Goal: Transaction & Acquisition: Obtain resource

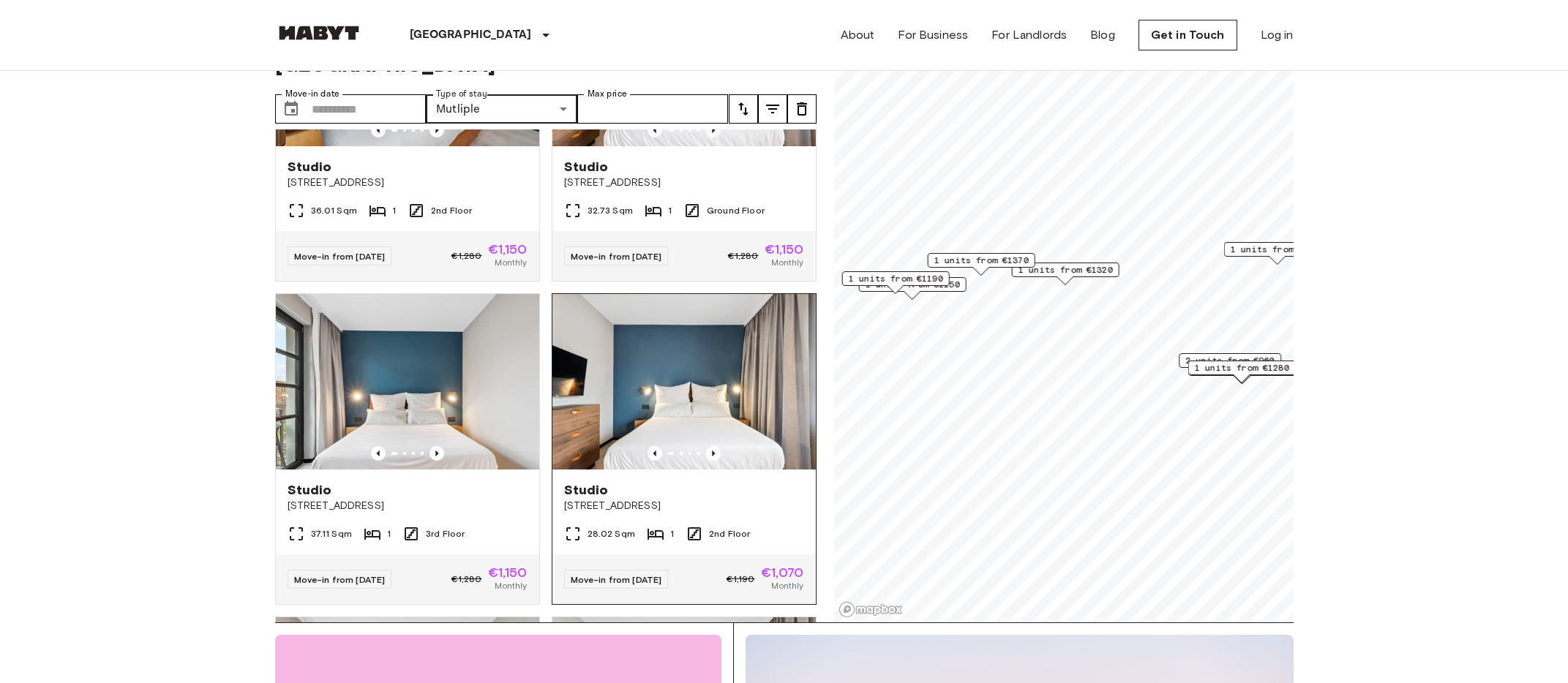
scroll to position [493, 0]
click at [663, 337] on img at bounding box center [684, 382] width 263 height 175
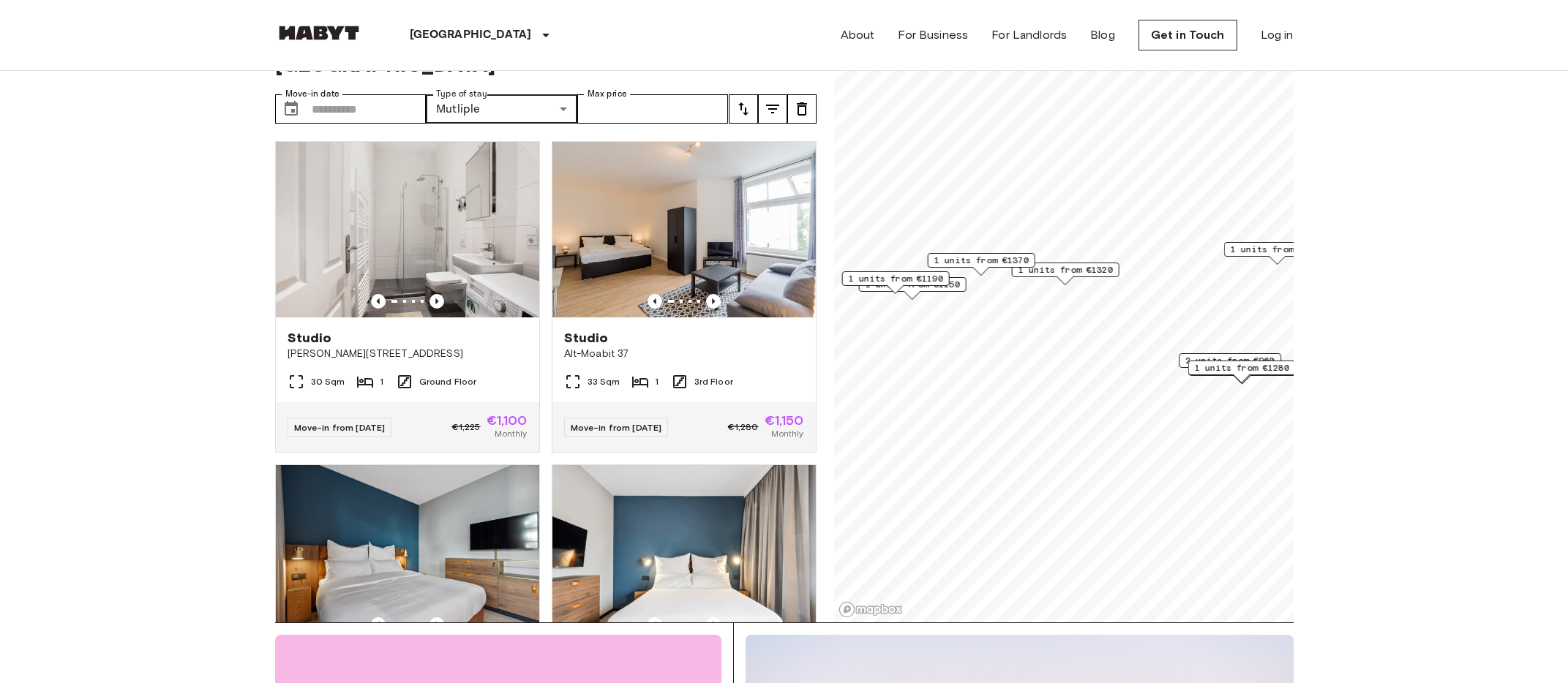
scroll to position [0, 0]
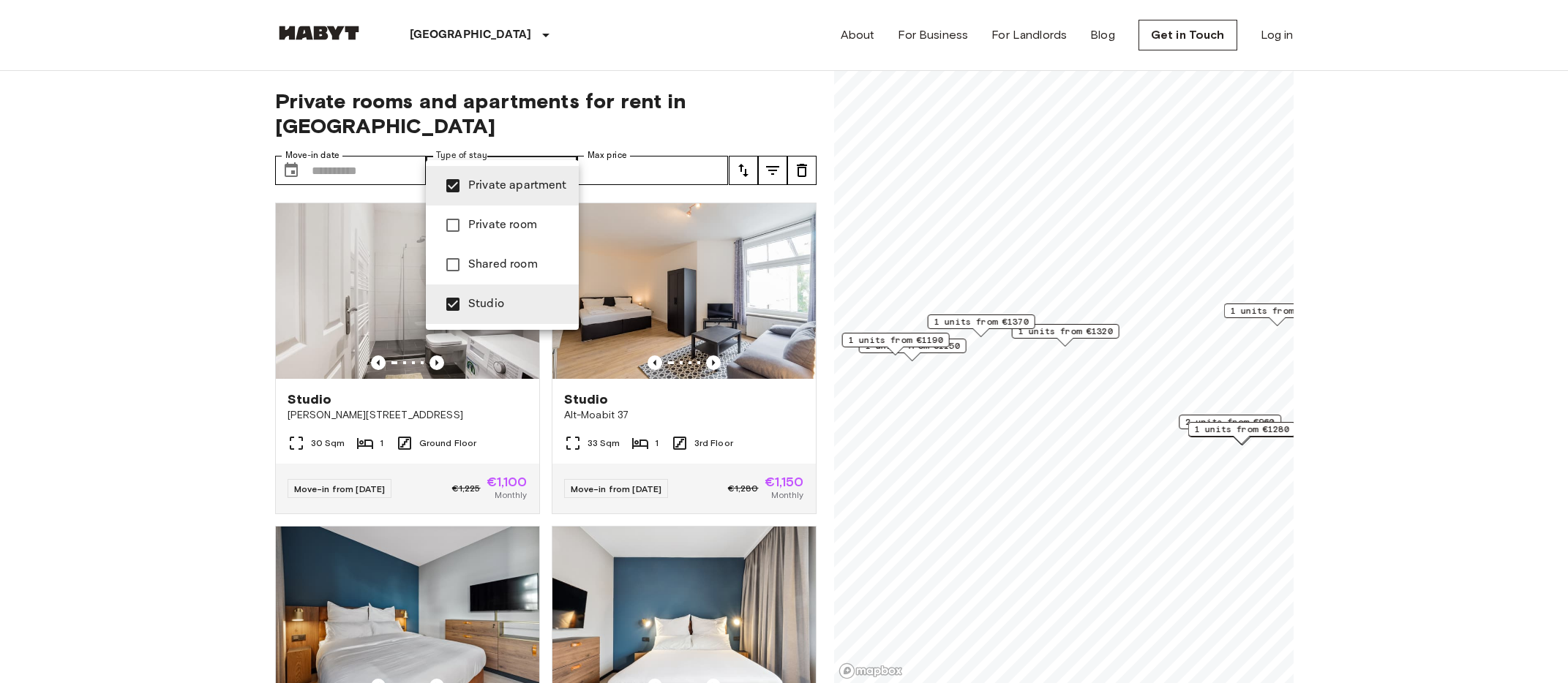
click at [635, 218] on div at bounding box center [784, 342] width 1568 height 683
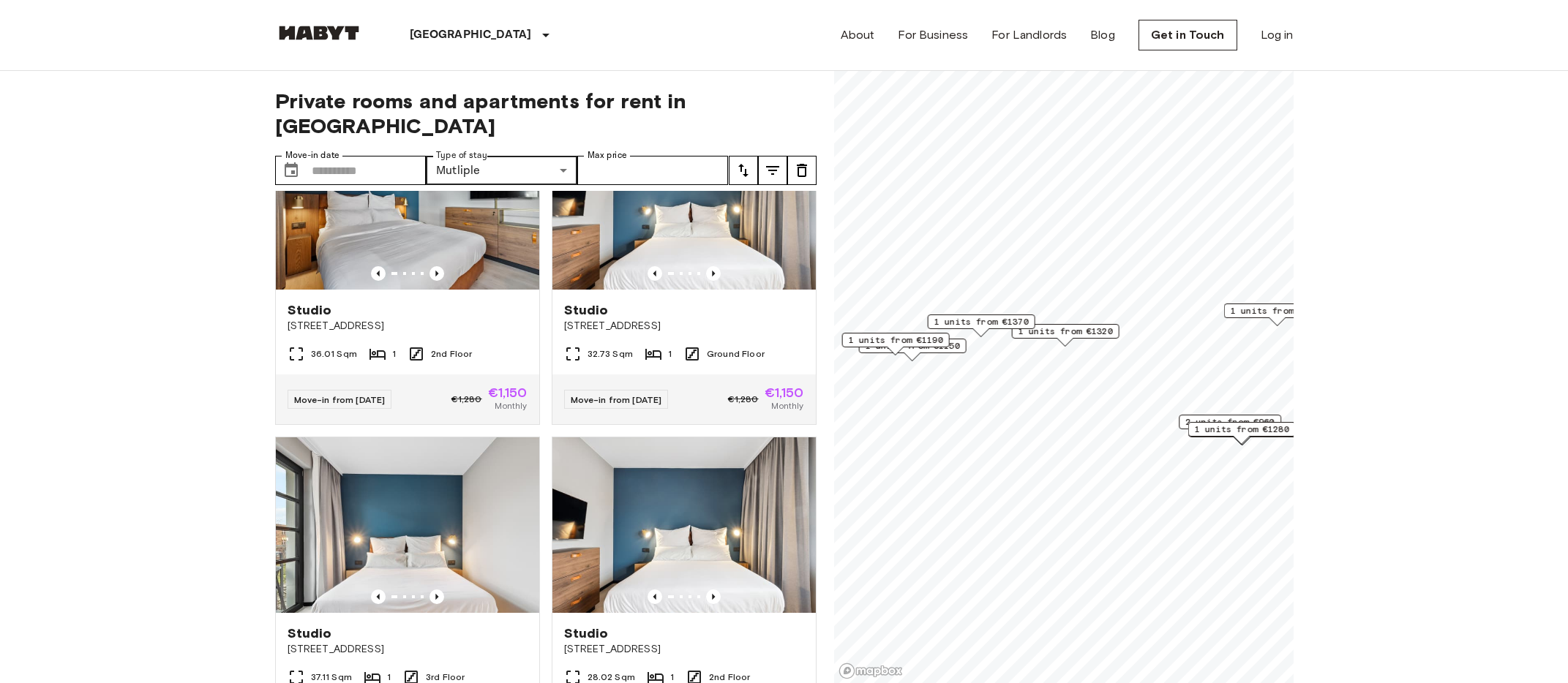
scroll to position [420, 0]
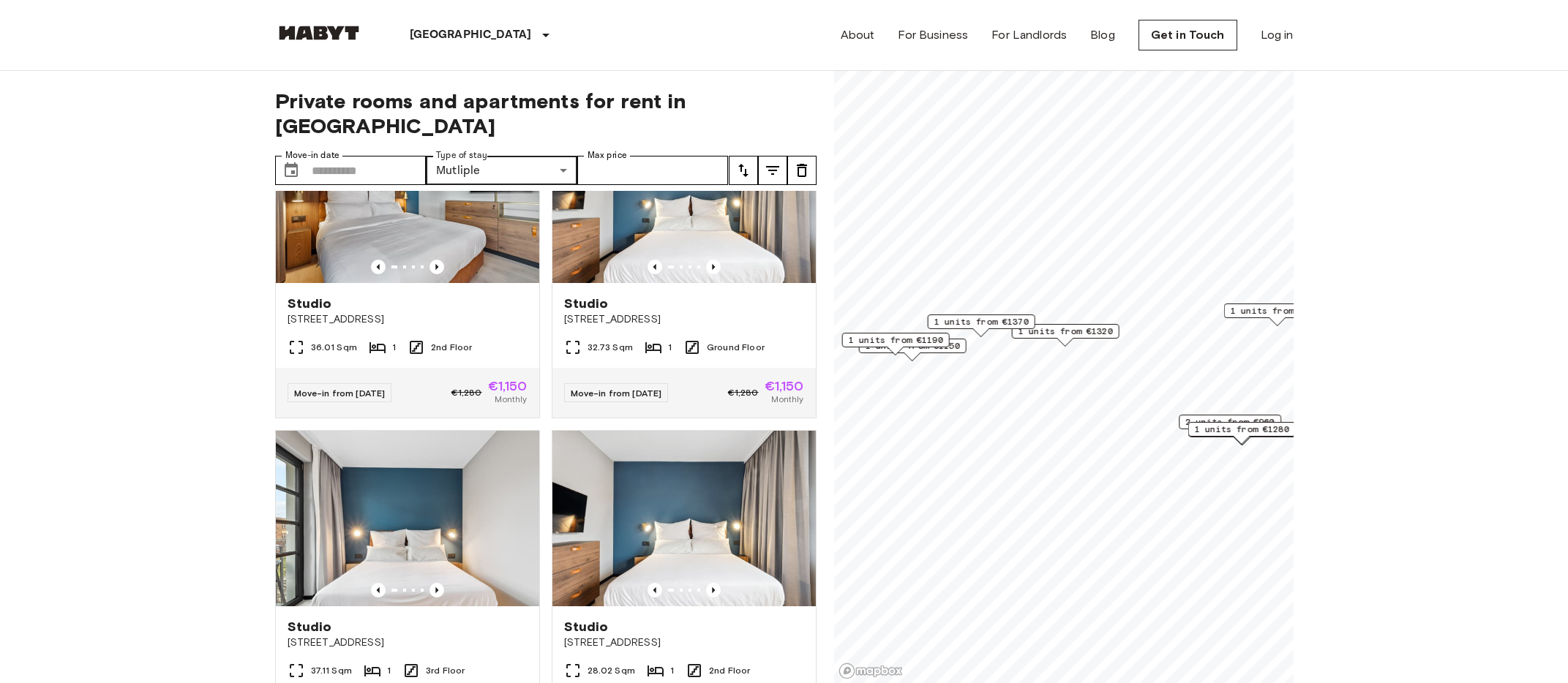
click at [1057, 330] on span "1 units from €1320" at bounding box center [1065, 332] width 94 height 13
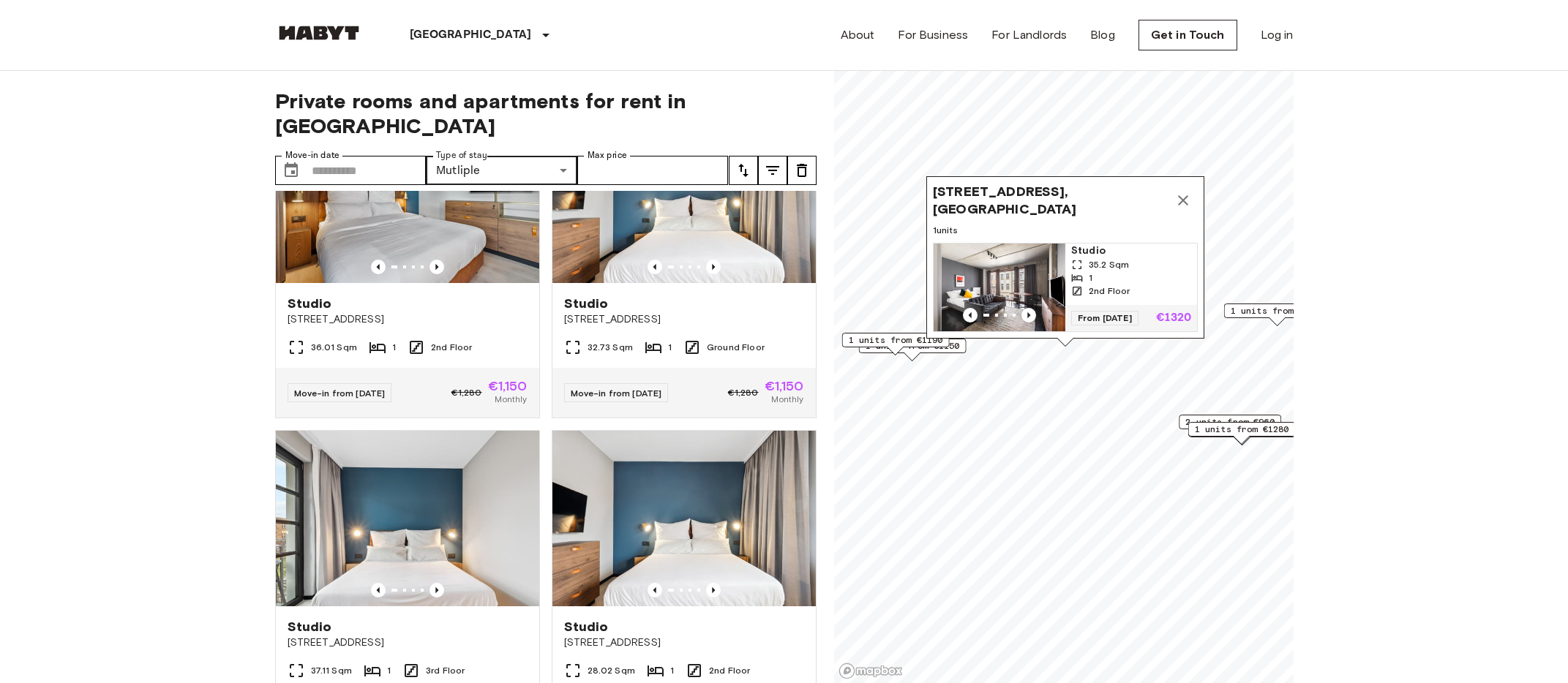
click at [1007, 293] on img "Map marker" at bounding box center [999, 287] width 132 height 88
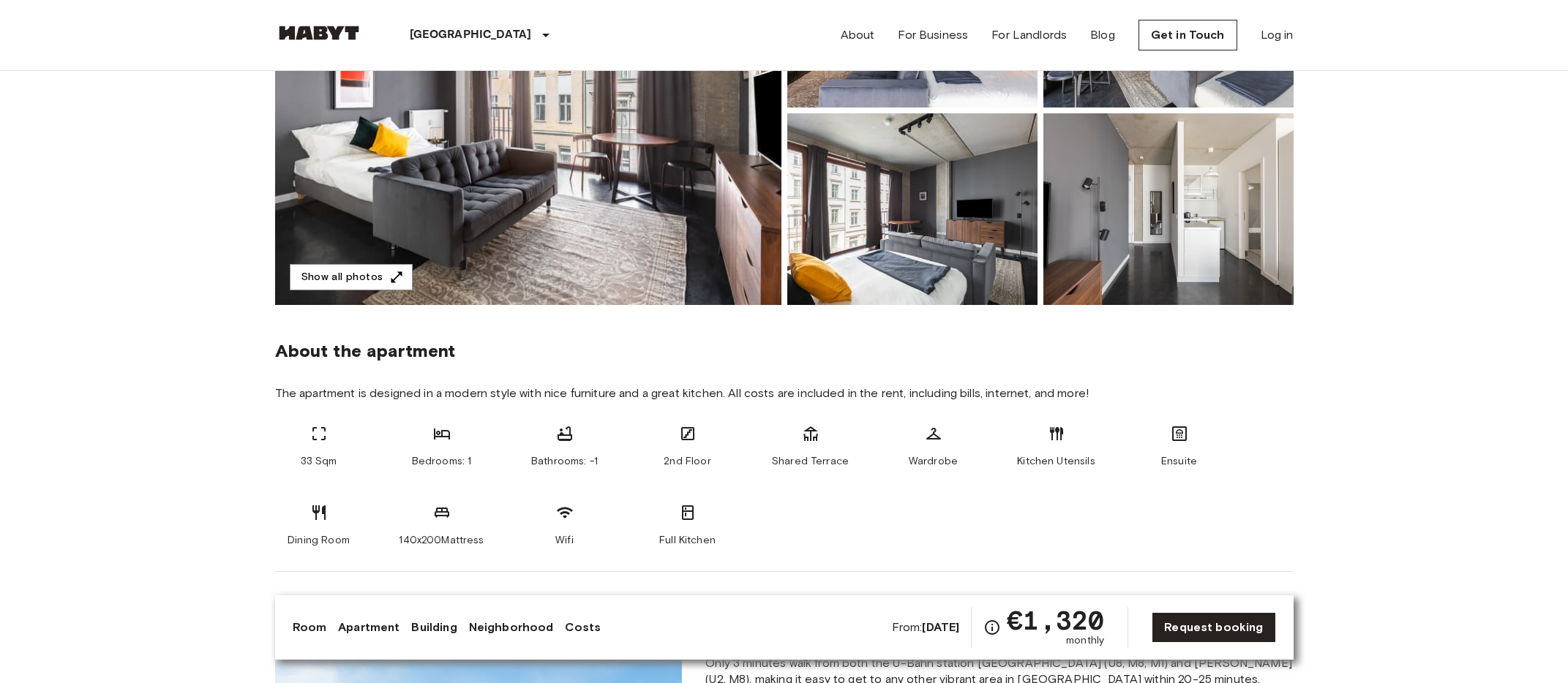
scroll to position [270, 0]
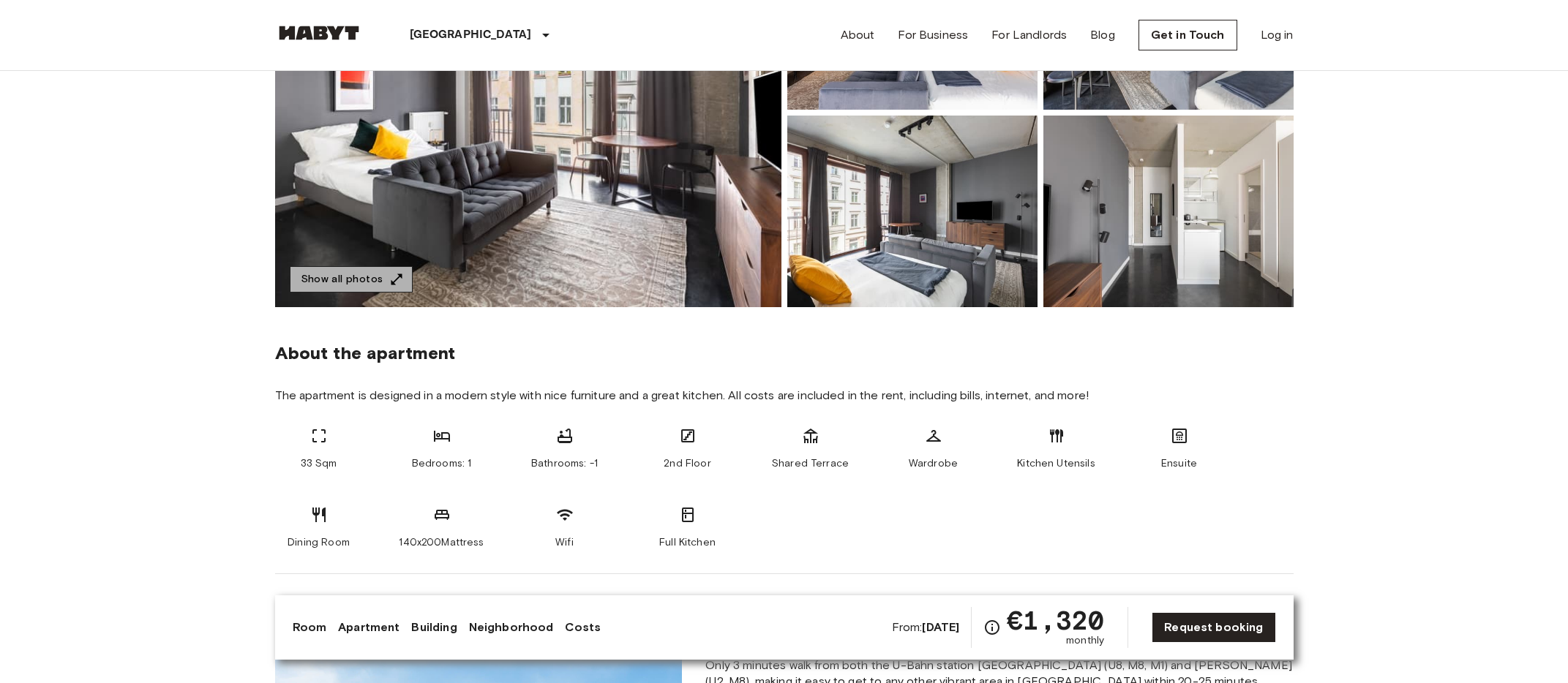
click at [360, 286] on button "Show all photos" at bounding box center [351, 280] width 123 height 27
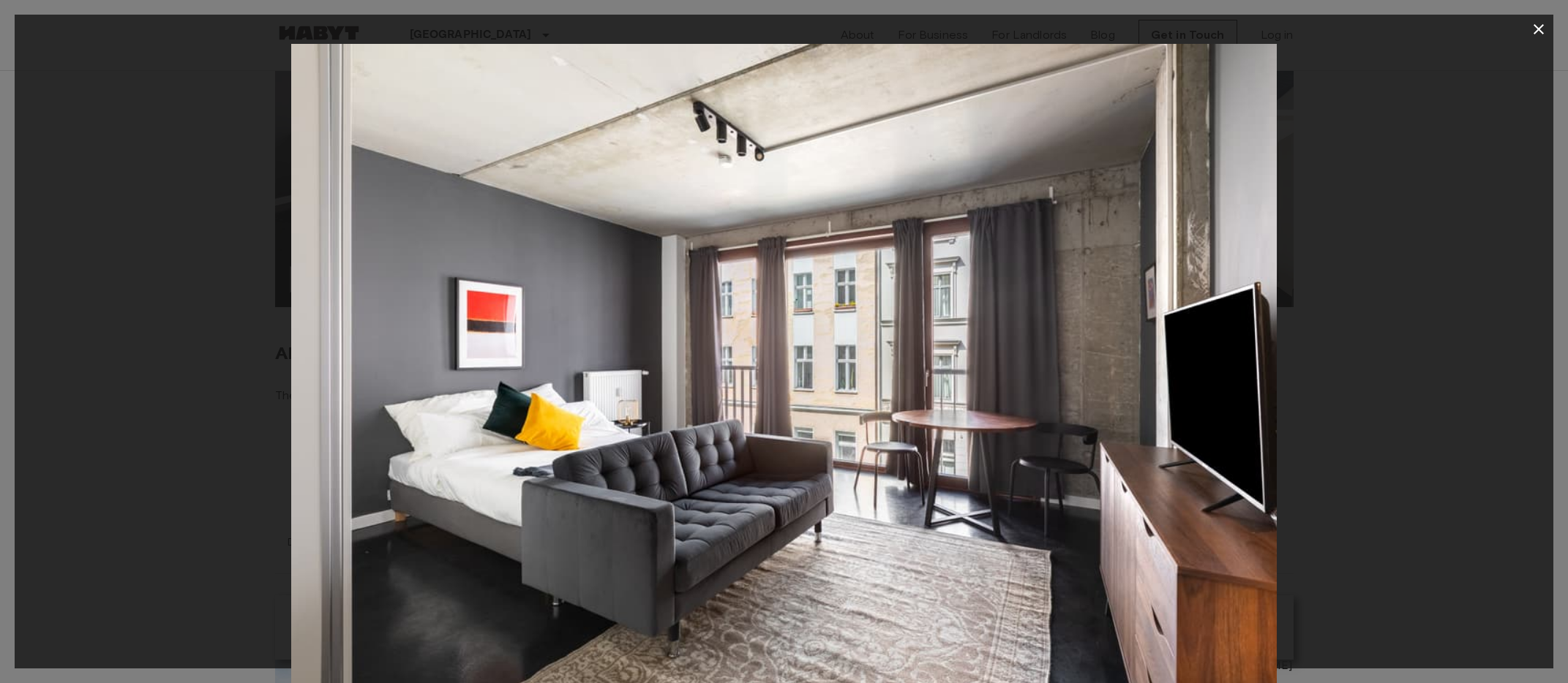
click at [1285, 415] on div at bounding box center [784, 371] width 1539 height 657
click at [1368, 378] on div at bounding box center [784, 371] width 1539 height 657
click at [1415, 381] on div at bounding box center [784, 371] width 1539 height 657
click at [1469, 379] on div at bounding box center [784, 371] width 1539 height 657
drag, startPoint x: 1361, startPoint y: 381, endPoint x: 1075, endPoint y: 405, distance: 287.0
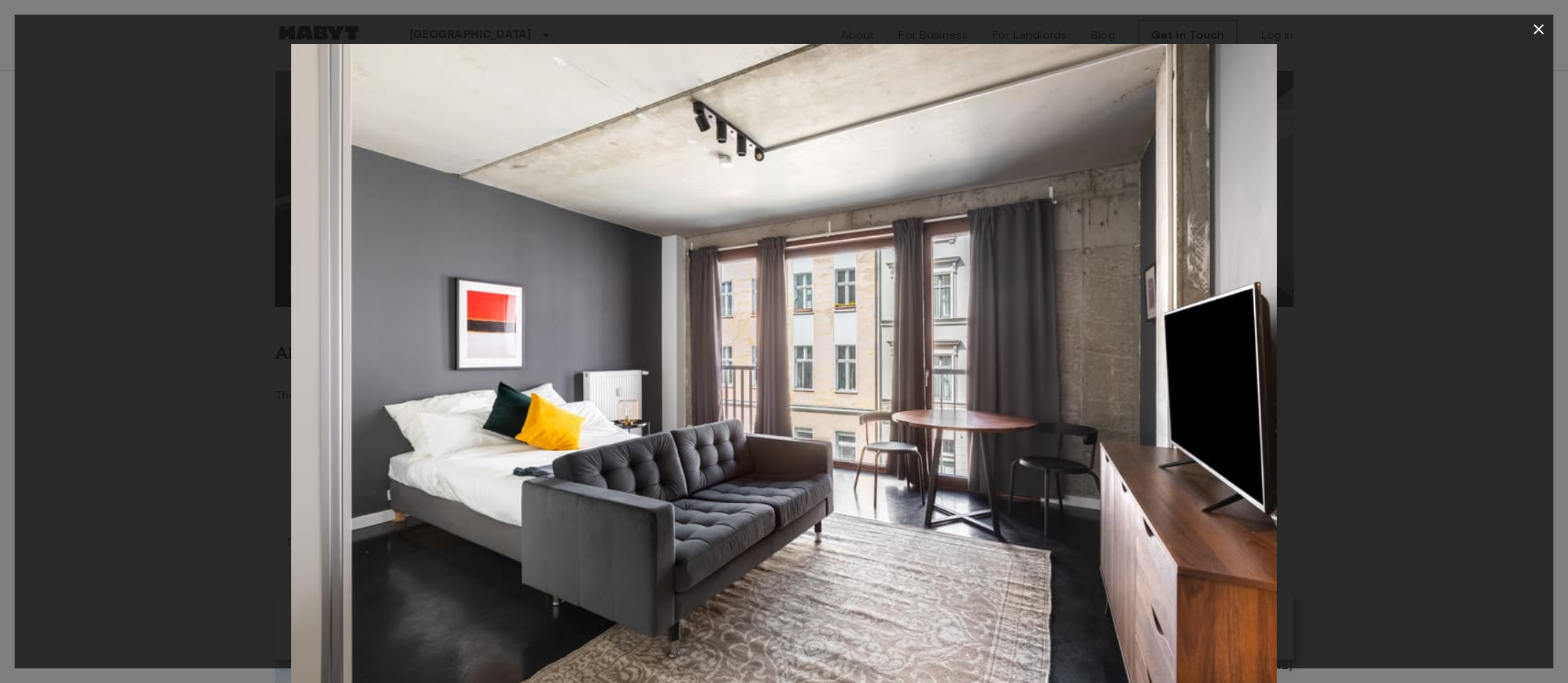
click at [1070, 406] on div at bounding box center [784, 371] width 1539 height 657
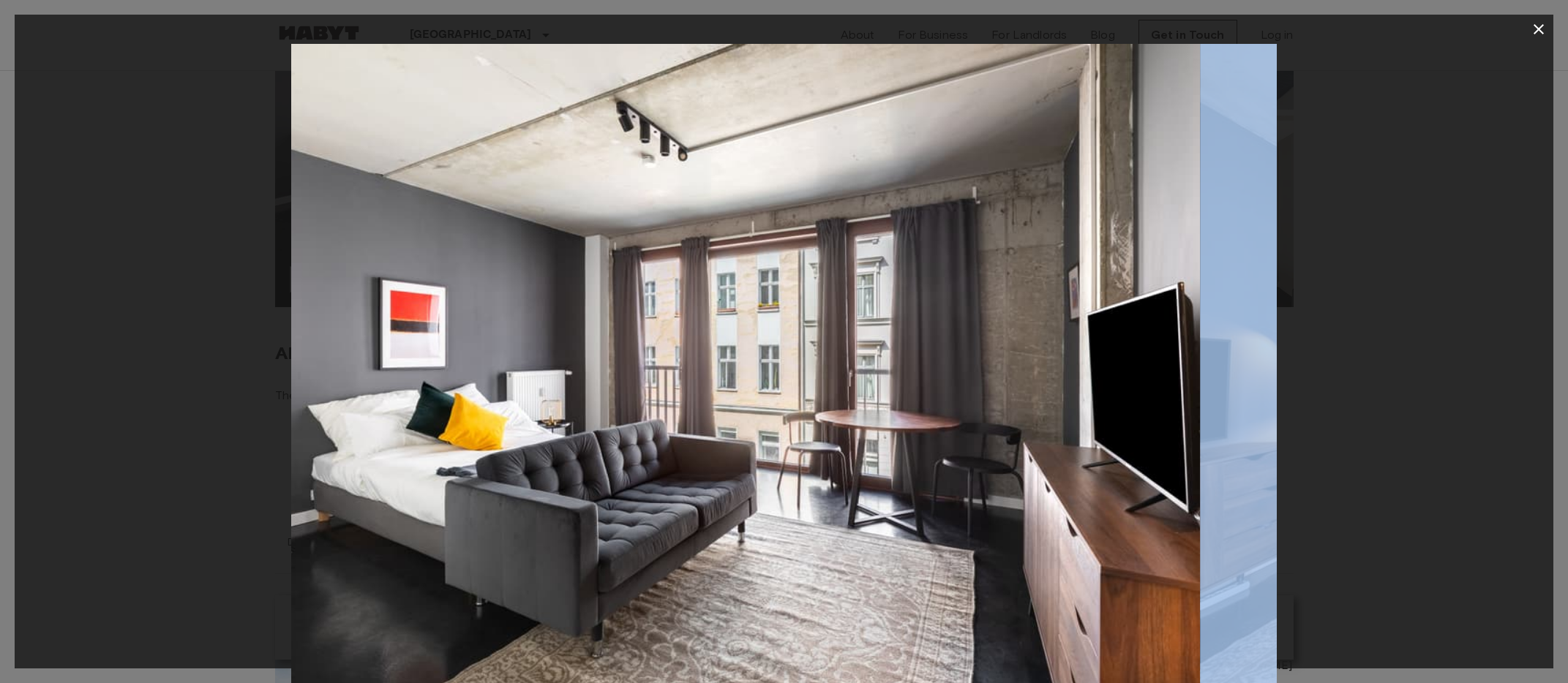
drag, startPoint x: 1059, startPoint y: 405, endPoint x: 990, endPoint y: 402, distance: 69.1
click at [987, 403] on img at bounding box center [708, 371] width 985 height 657
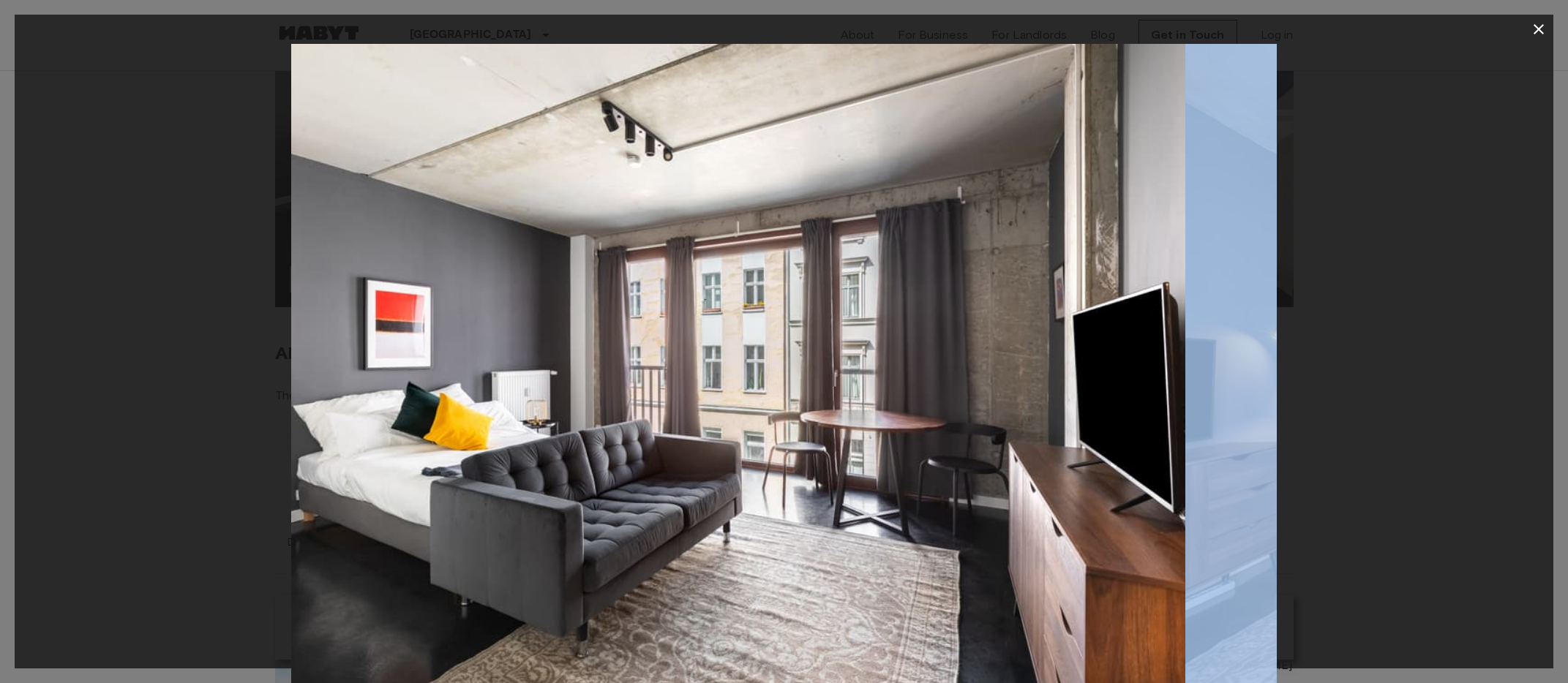
drag, startPoint x: 986, startPoint y: 403, endPoint x: 454, endPoint y: 466, distance: 535.7
click at [462, 465] on img at bounding box center [692, 371] width 985 height 657
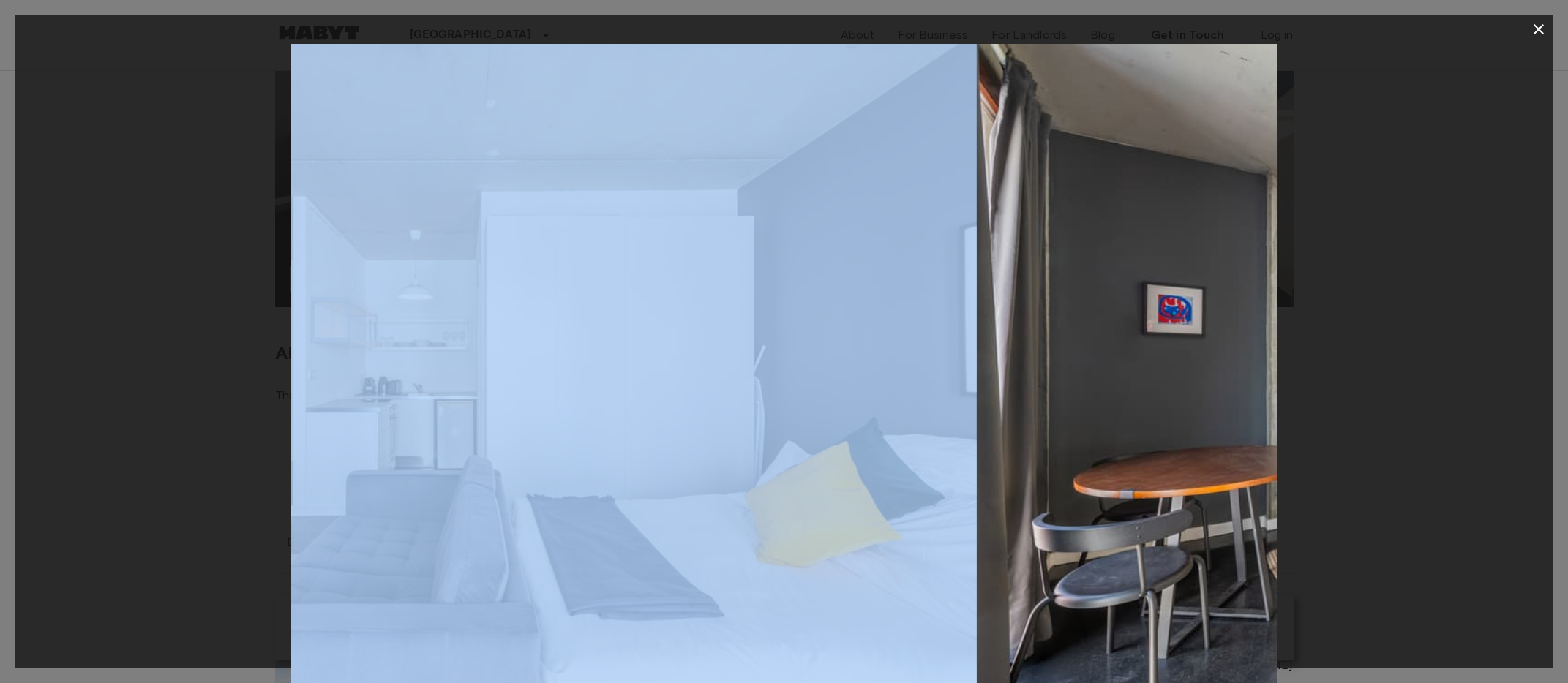
drag, startPoint x: 795, startPoint y: 463, endPoint x: 529, endPoint y: 476, distance: 266.3
click at [529, 476] on img at bounding box center [483, 371] width 985 height 657
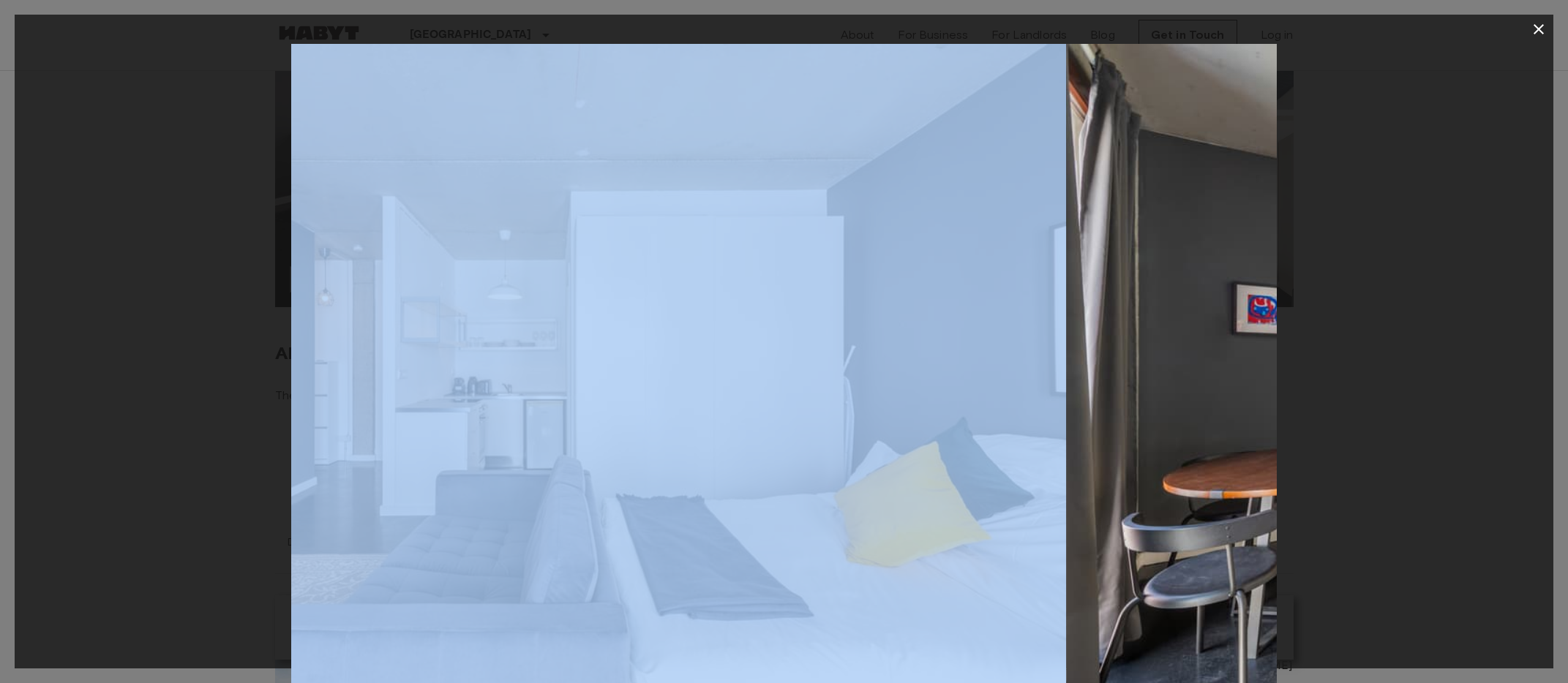
drag, startPoint x: 807, startPoint y: 455, endPoint x: 32, endPoint y: 519, distance: 777.6
click at [35, 519] on div at bounding box center [784, 371] width 1539 height 657
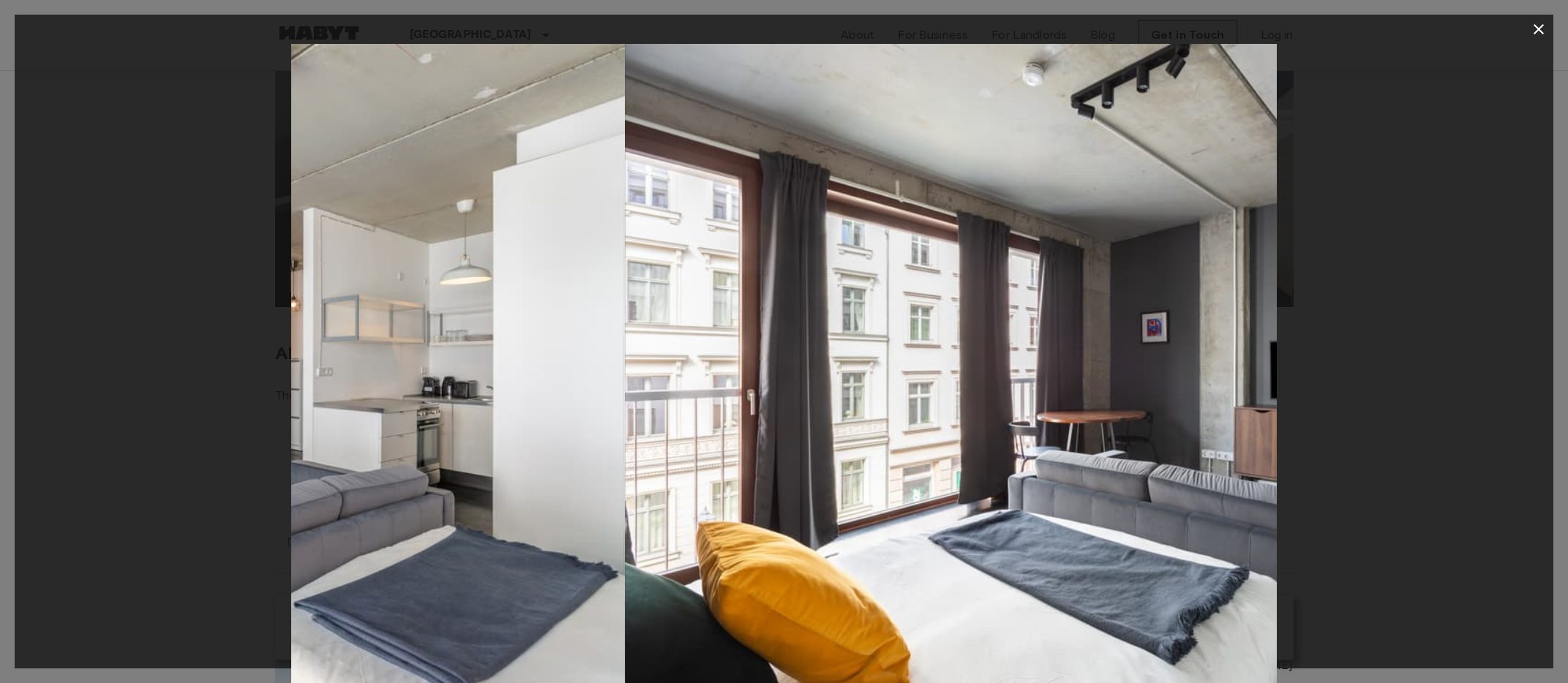
drag, startPoint x: 658, startPoint y: 478, endPoint x: -27, endPoint y: 536, distance: 687.5
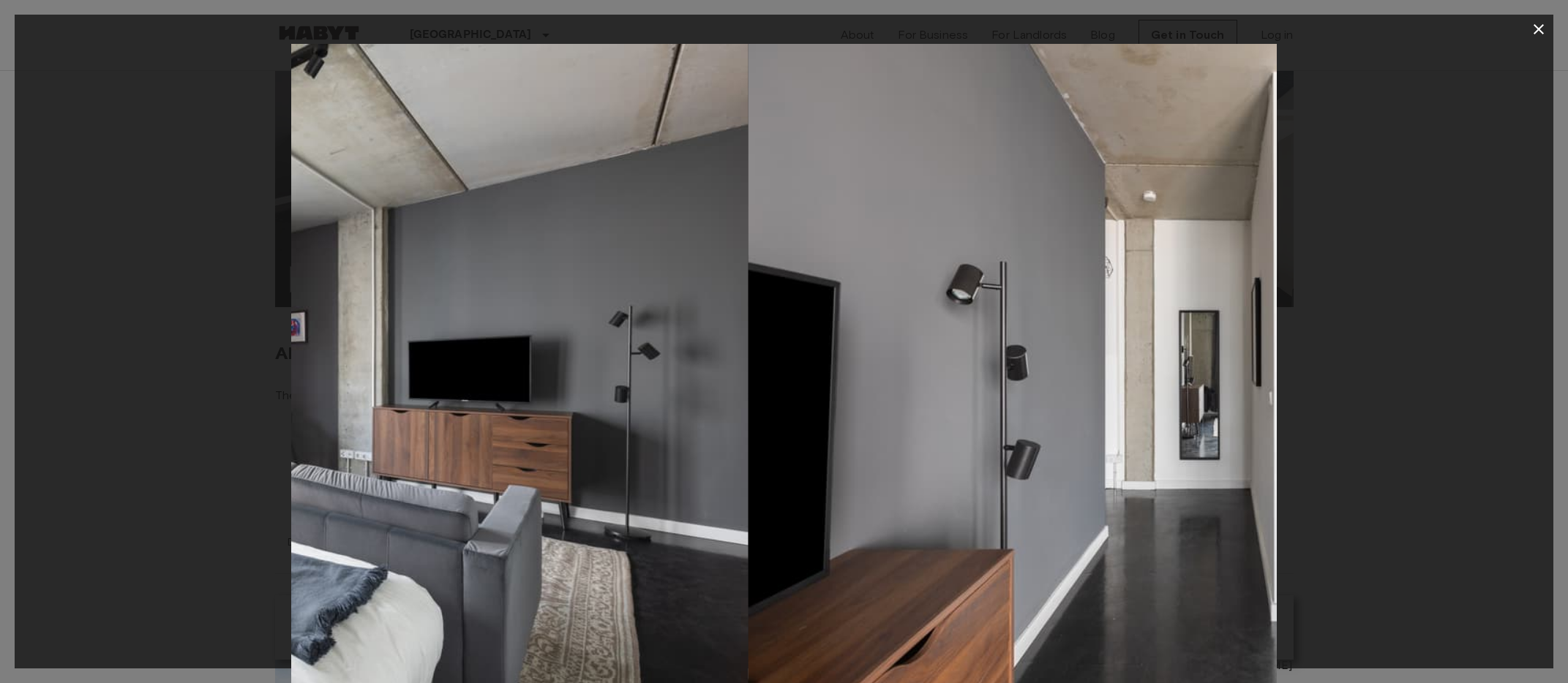
drag, startPoint x: 365, startPoint y: 506, endPoint x: -164, endPoint y: 578, distance: 533.9
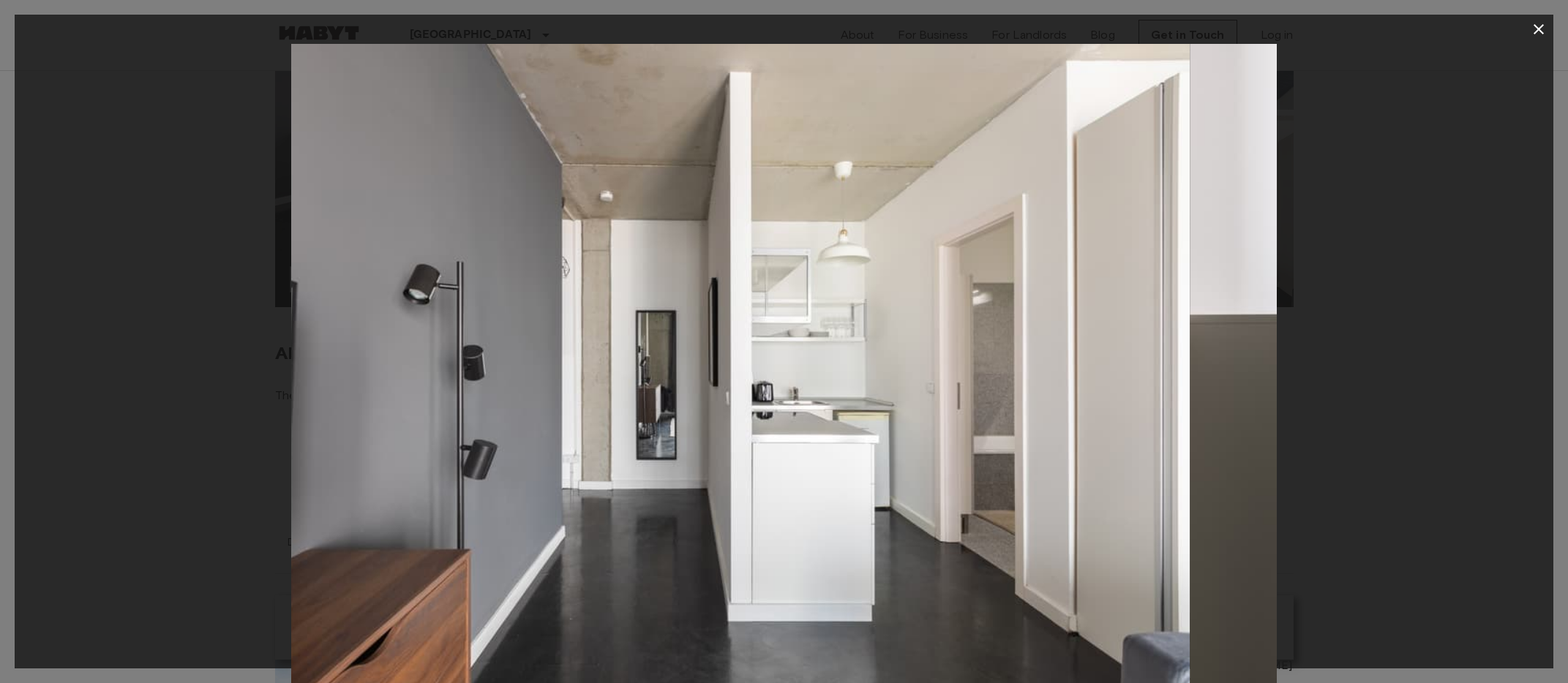
drag, startPoint x: 542, startPoint y: 497, endPoint x: -13, endPoint y: 539, distance: 556.6
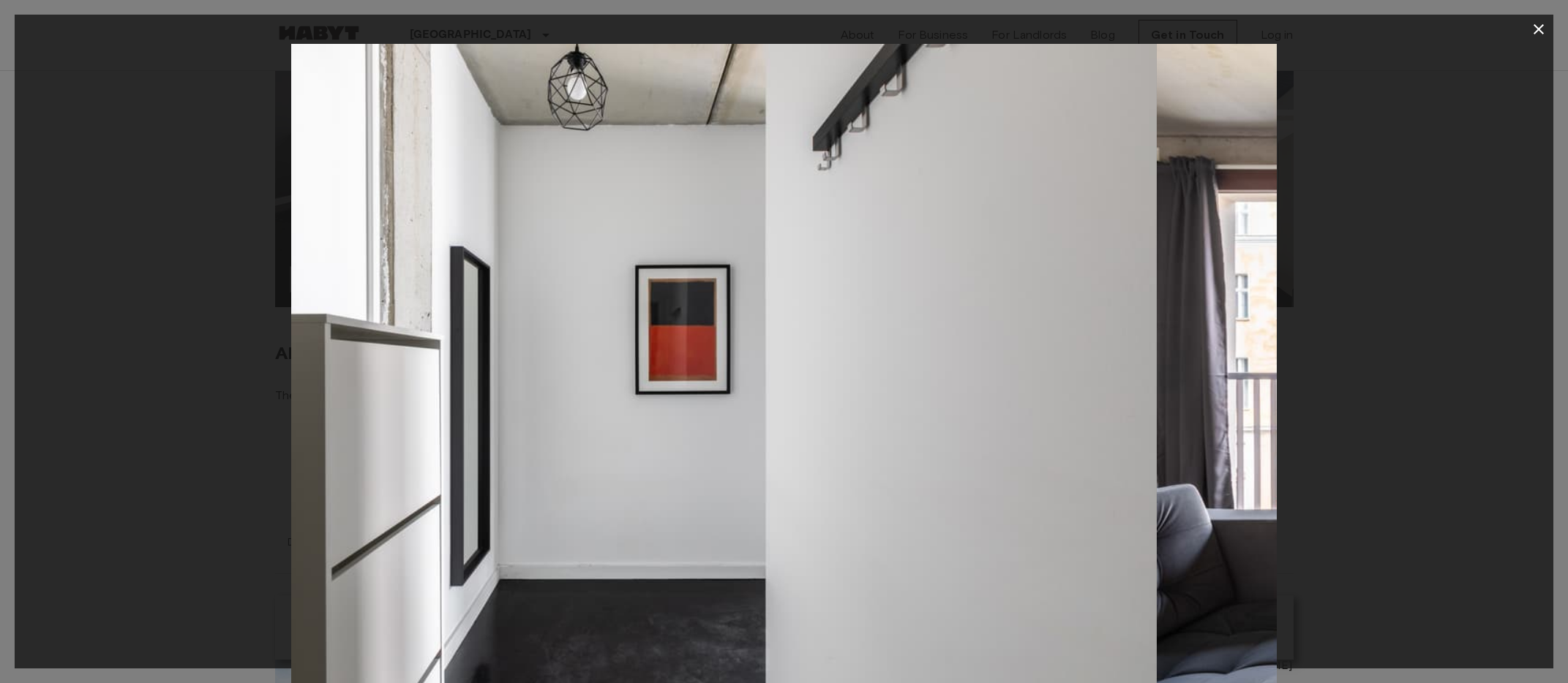
drag, startPoint x: 375, startPoint y: 506, endPoint x: -141, endPoint y: 543, distance: 517.3
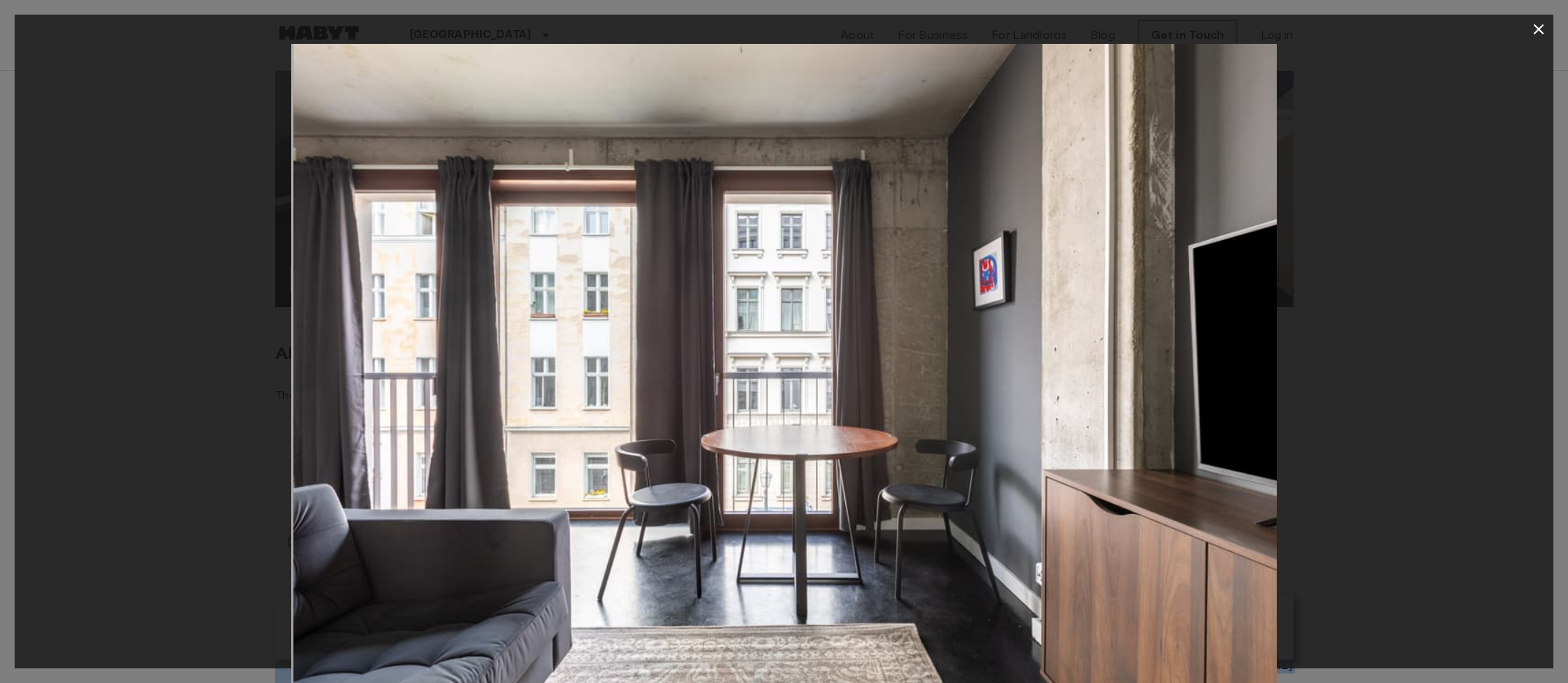
drag, startPoint x: 277, startPoint y: 503, endPoint x: -164, endPoint y: 551, distance: 443.6
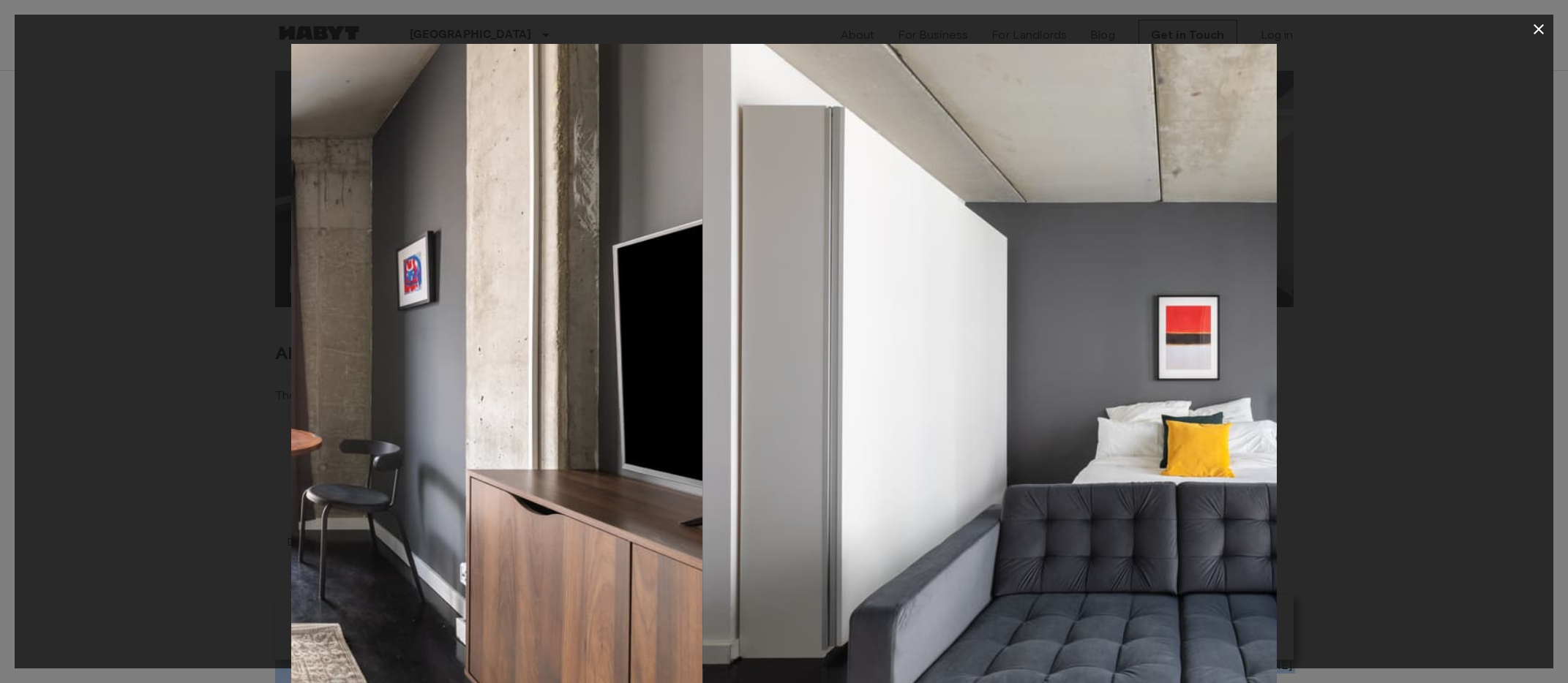
drag, startPoint x: 645, startPoint y: 425, endPoint x: 68, endPoint y: 467, distance: 578.5
click at [68, 467] on div at bounding box center [784, 371] width 1539 height 657
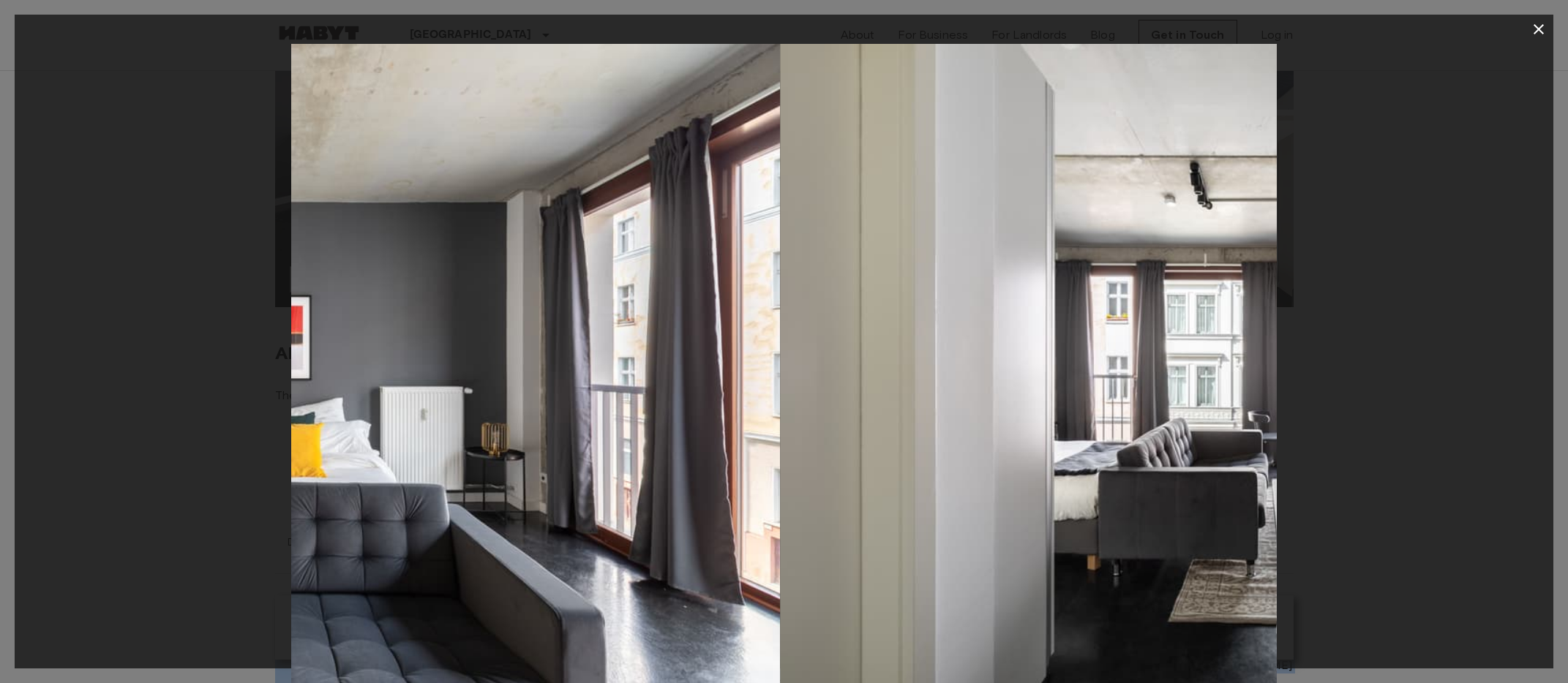
drag, startPoint x: 826, startPoint y: 394, endPoint x: 143, endPoint y: 462, distance: 686.4
click at [144, 462] on div at bounding box center [784, 371] width 1539 height 657
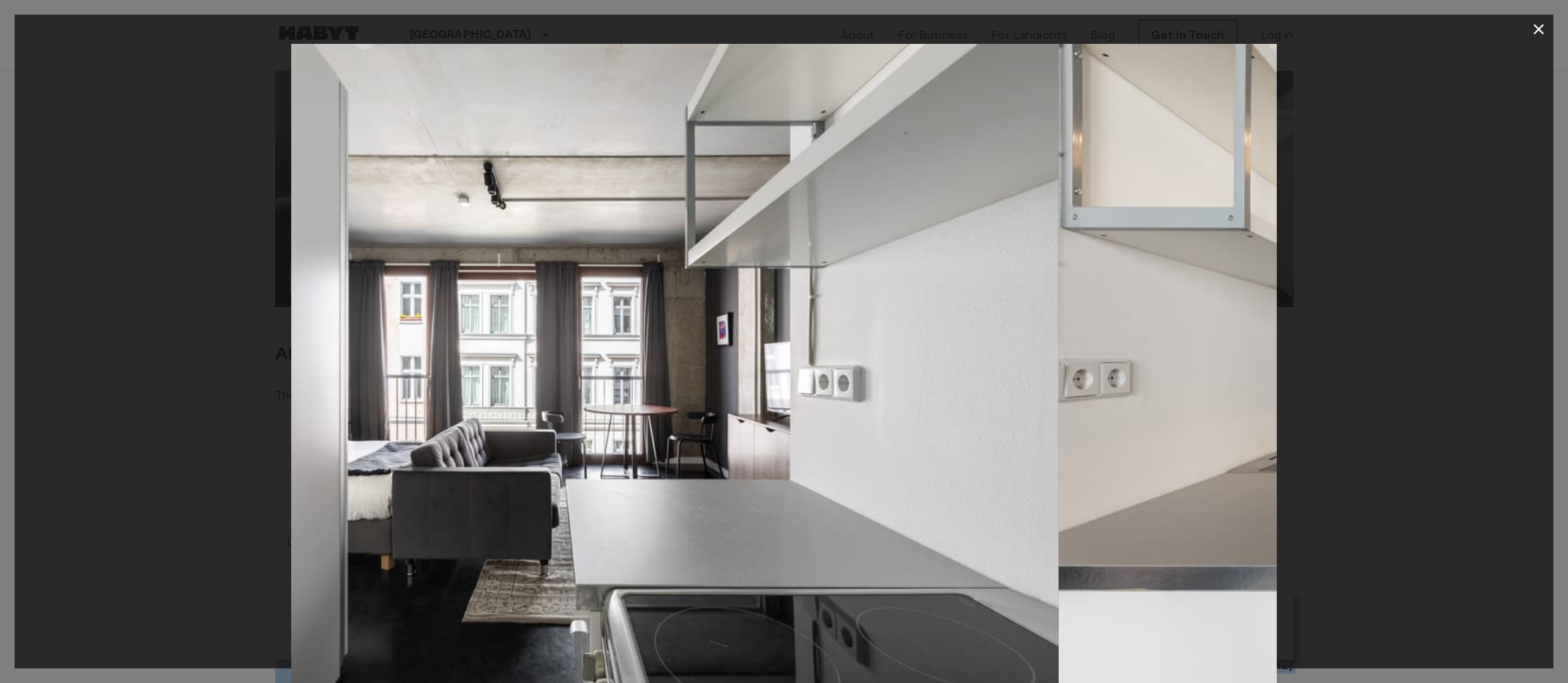
drag, startPoint x: 749, startPoint y: 408, endPoint x: 240, endPoint y: 445, distance: 510.3
click at [265, 444] on div at bounding box center [784, 371] width 1539 height 657
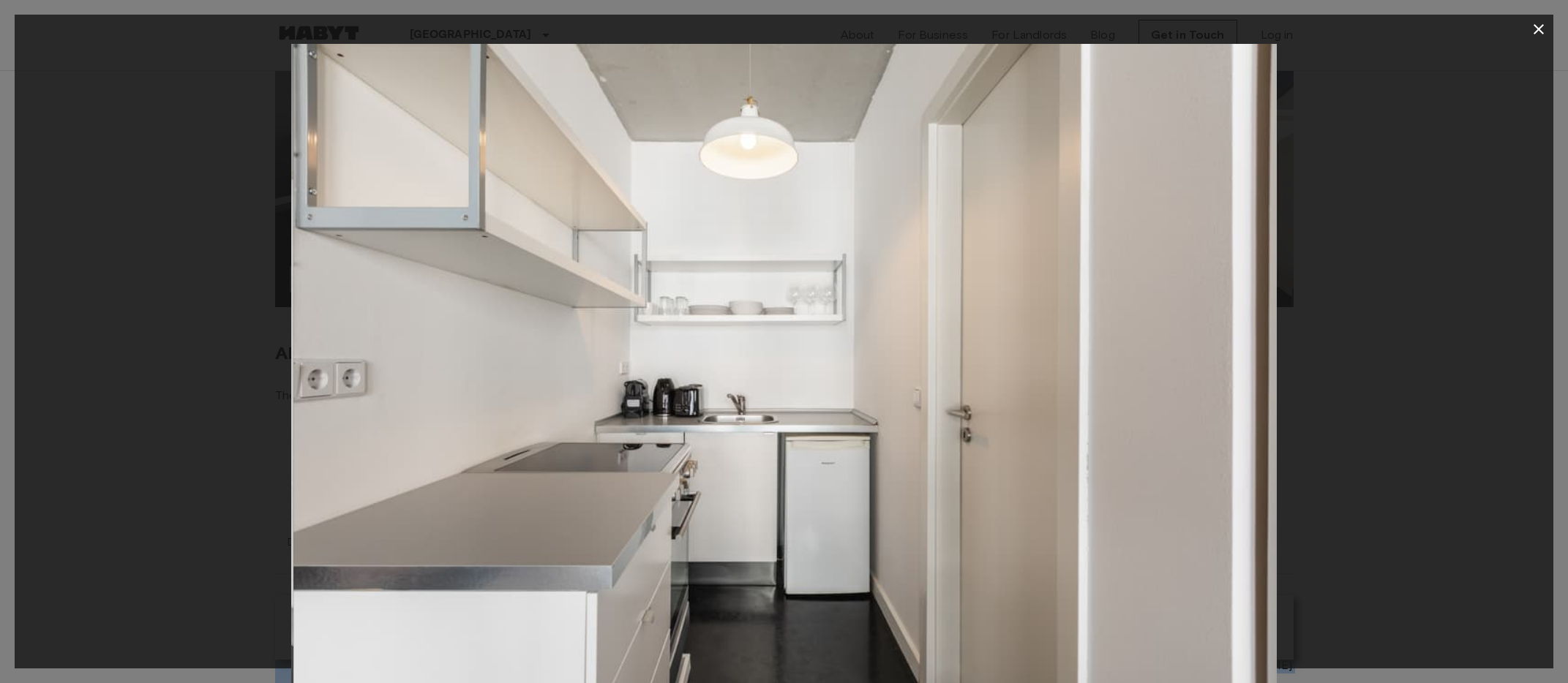
drag, startPoint x: 564, startPoint y: 414, endPoint x: -46, endPoint y: 474, distance: 612.9
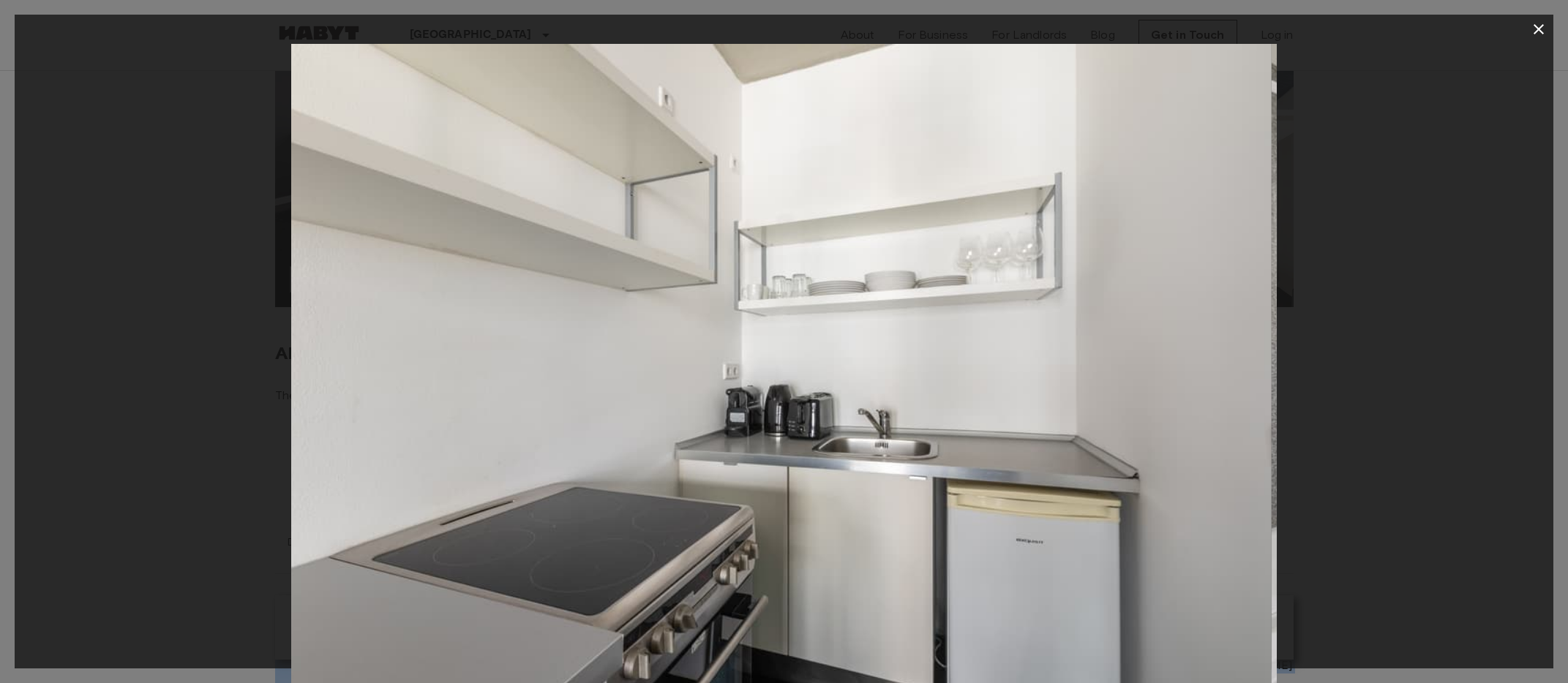
drag, startPoint x: 354, startPoint y: 434, endPoint x: -164, endPoint y: 495, distance: 521.6
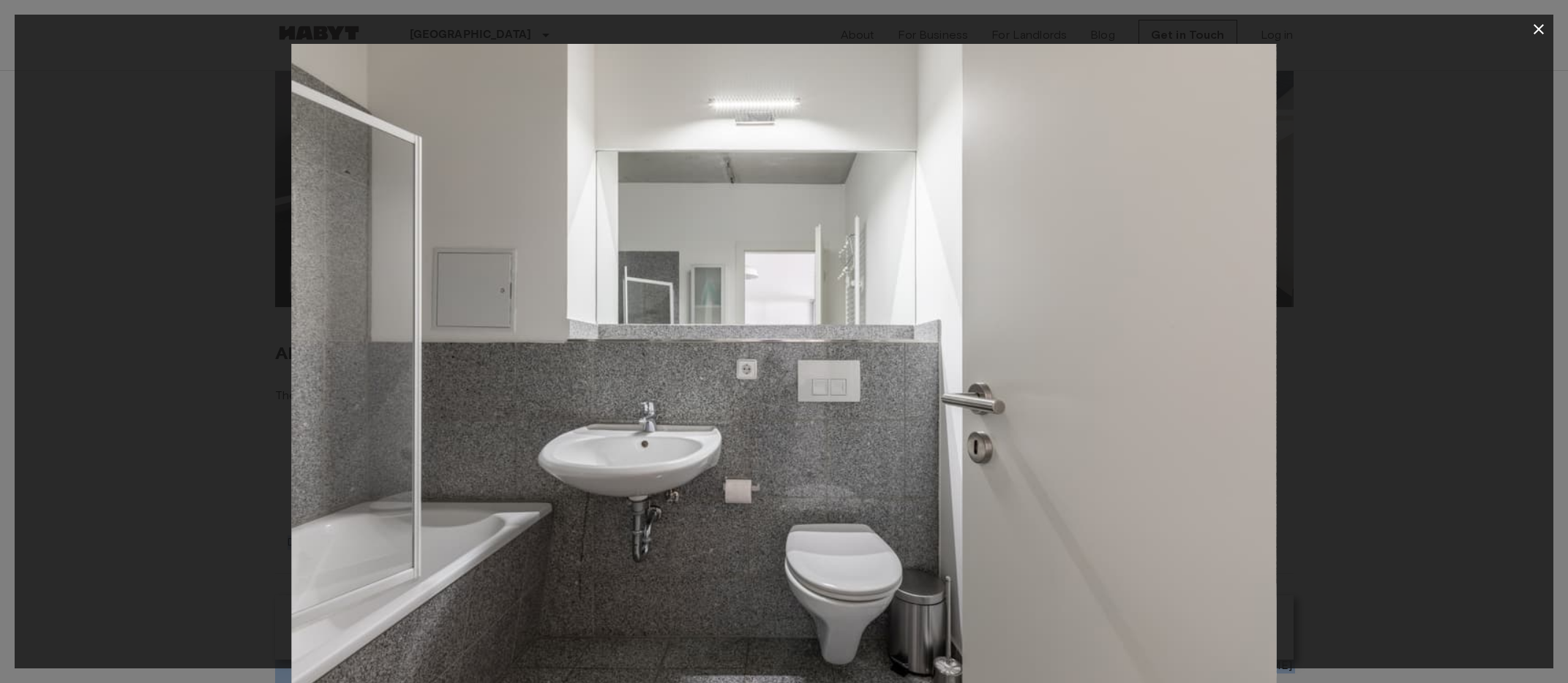
drag, startPoint x: -144, startPoint y: 472, endPoint x: -164, endPoint y: 495, distance: 30.5
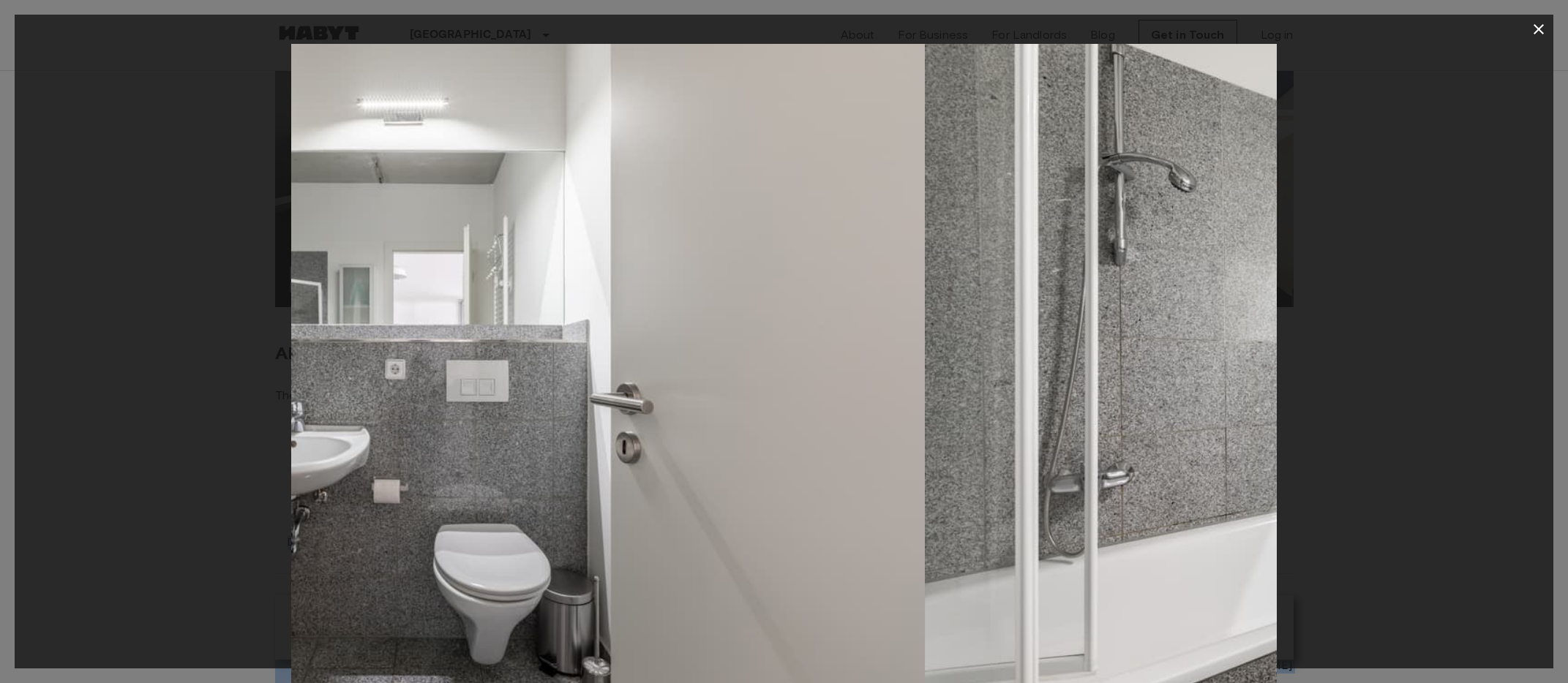
drag, startPoint x: 511, startPoint y: 406, endPoint x: 47, endPoint y: 457, distance: 466.8
click at [55, 454] on div at bounding box center [784, 371] width 1539 height 657
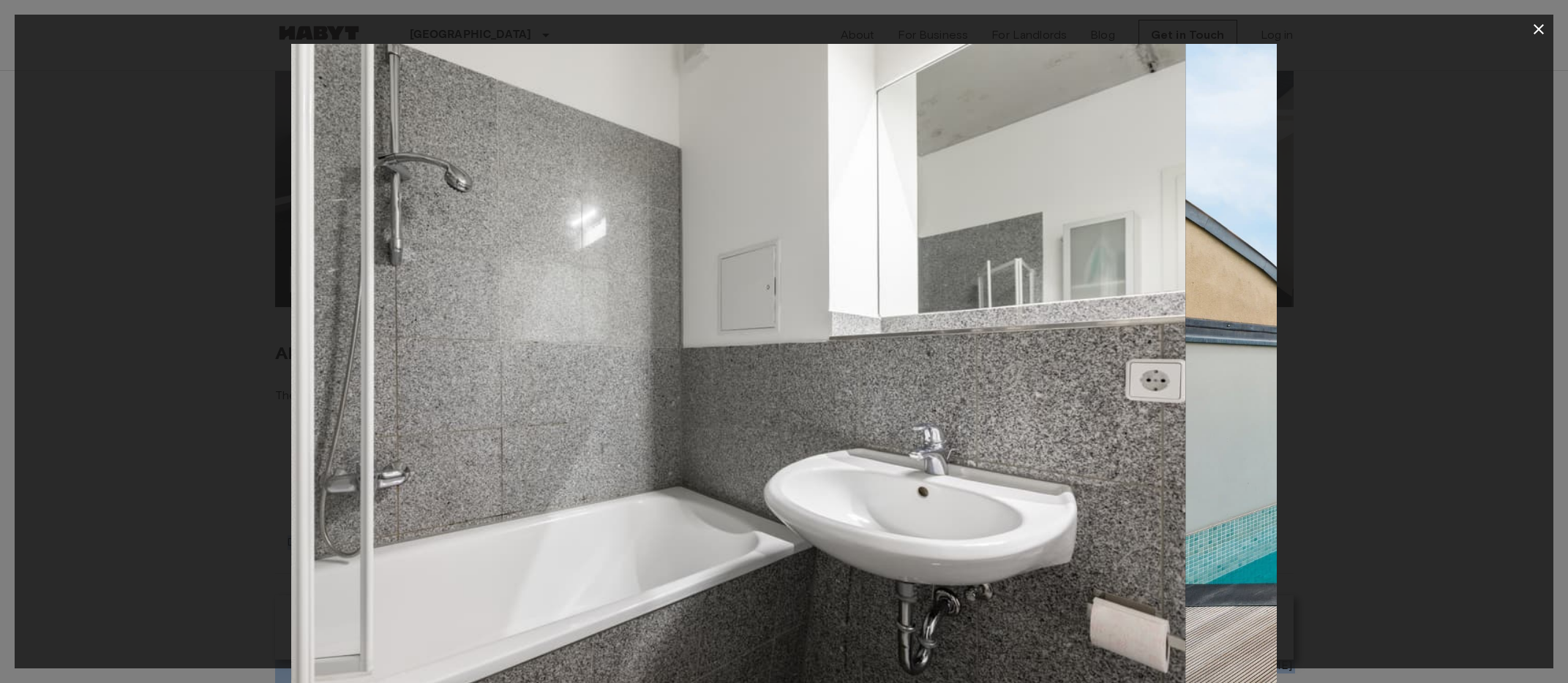
drag, startPoint x: 422, startPoint y: 413, endPoint x: -164, endPoint y: 463, distance: 588.1
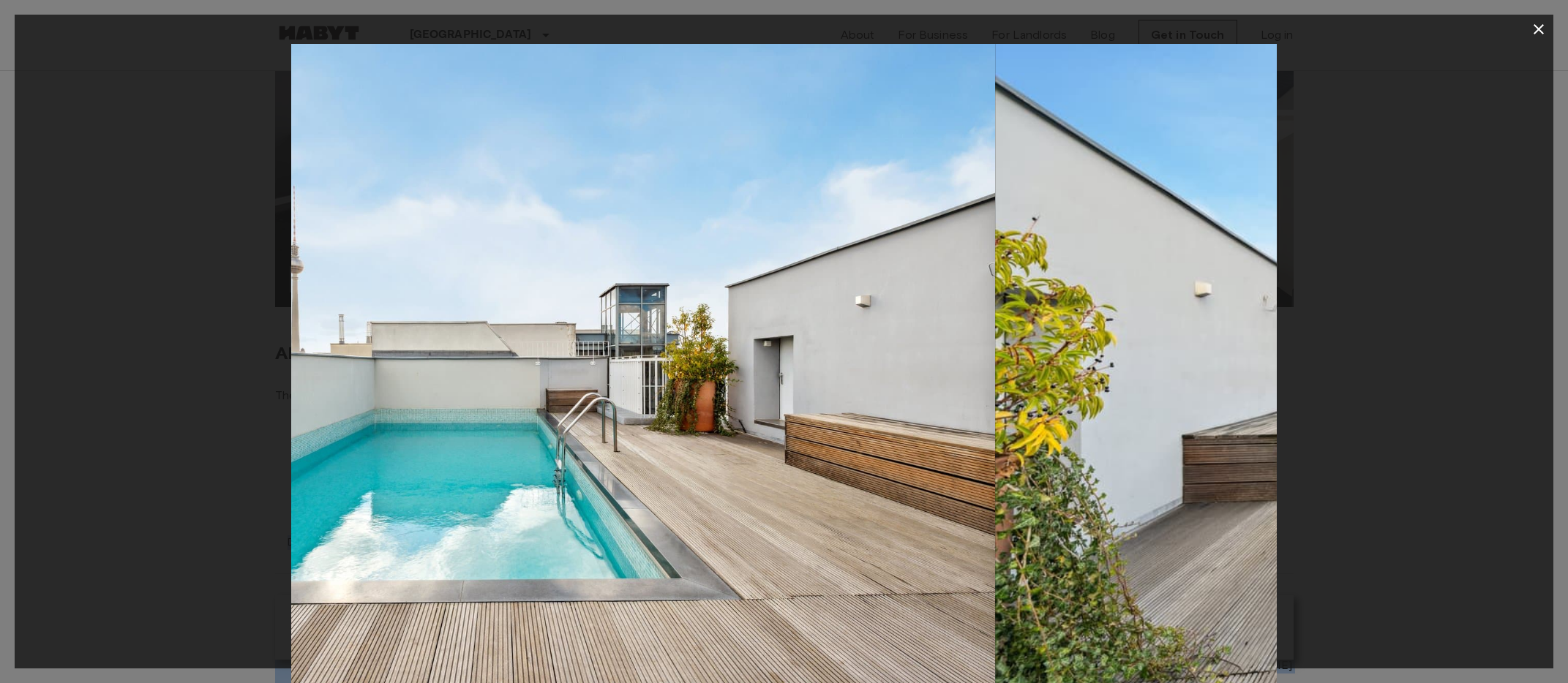
drag, startPoint x: 513, startPoint y: 398, endPoint x: 143, endPoint y: 431, distance: 371.5
click at [142, 431] on div at bounding box center [784, 371] width 1539 height 657
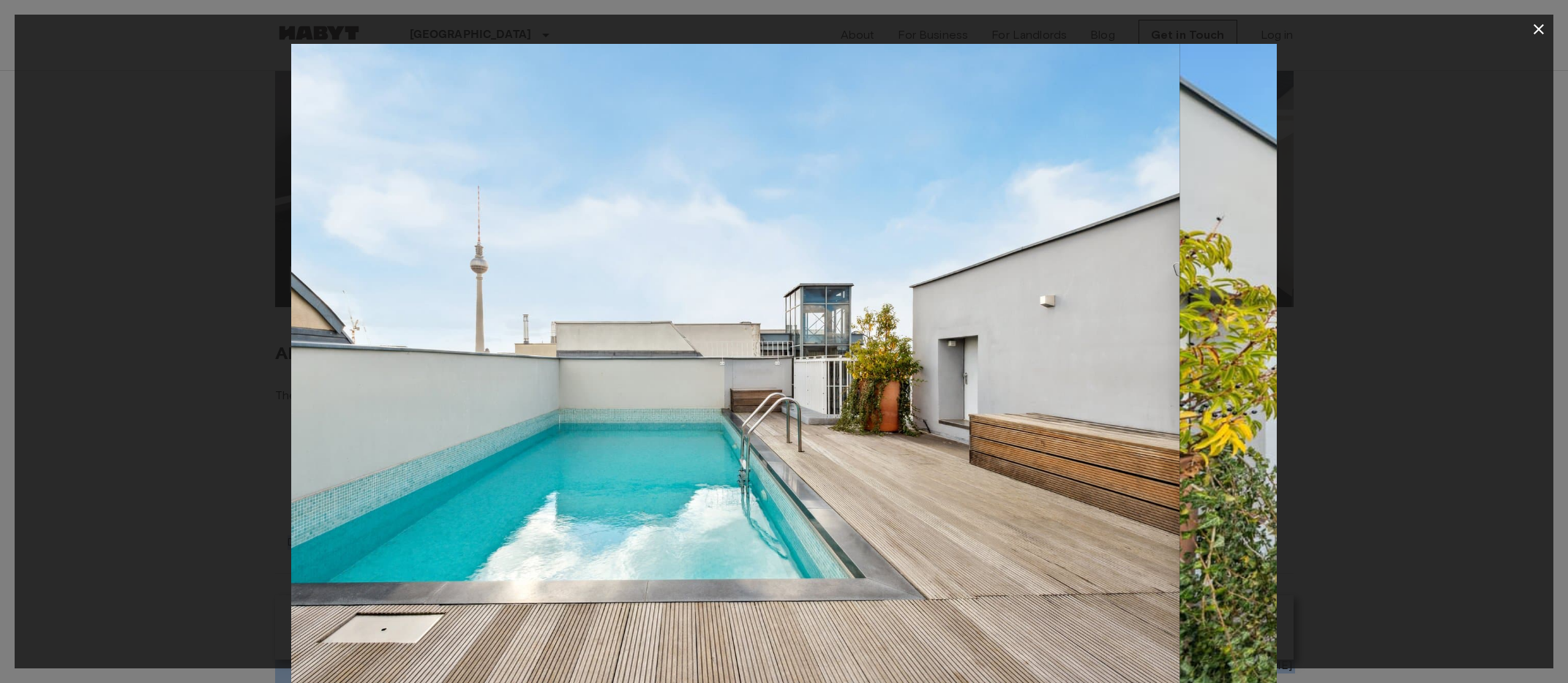
drag, startPoint x: 637, startPoint y: 351, endPoint x: -164, endPoint y: 464, distance: 808.9
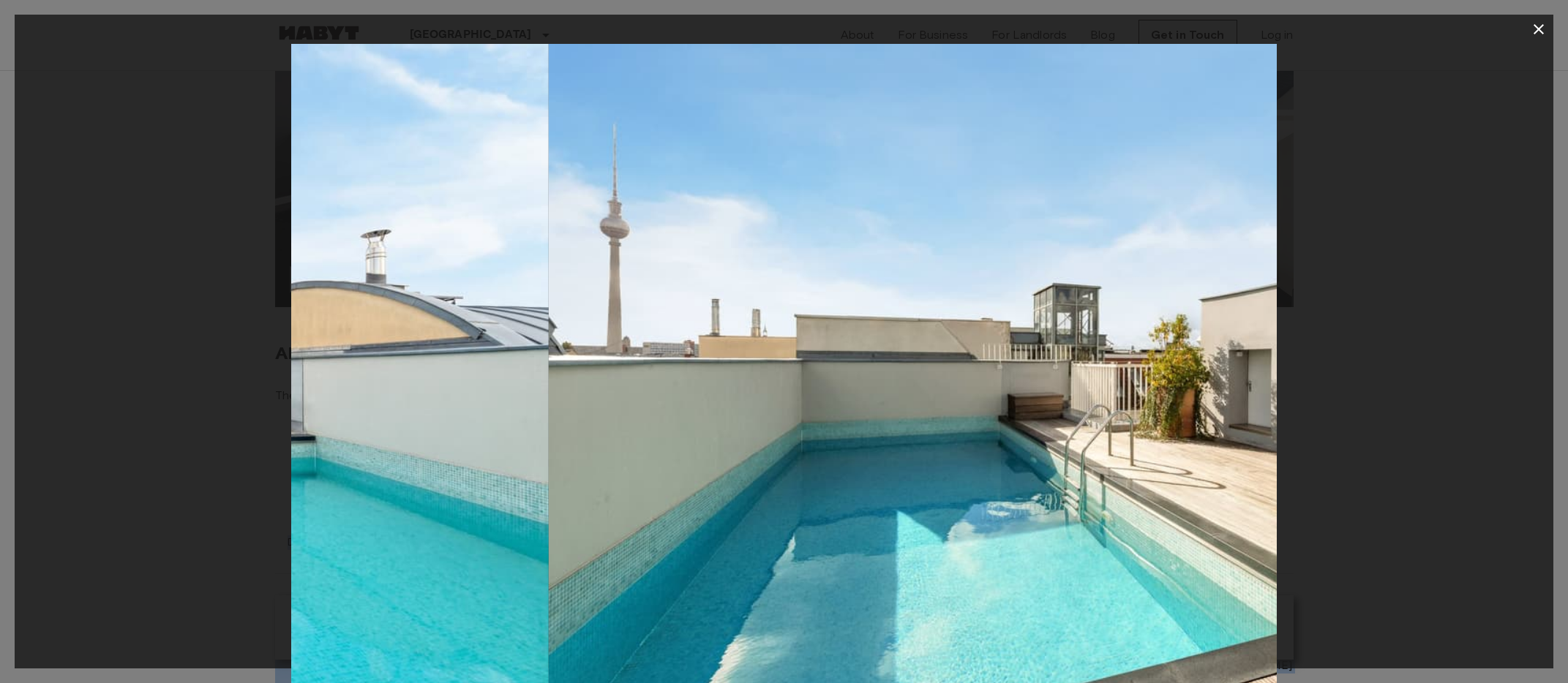
drag, startPoint x: 587, startPoint y: 398, endPoint x: -160, endPoint y: 492, distance: 752.9
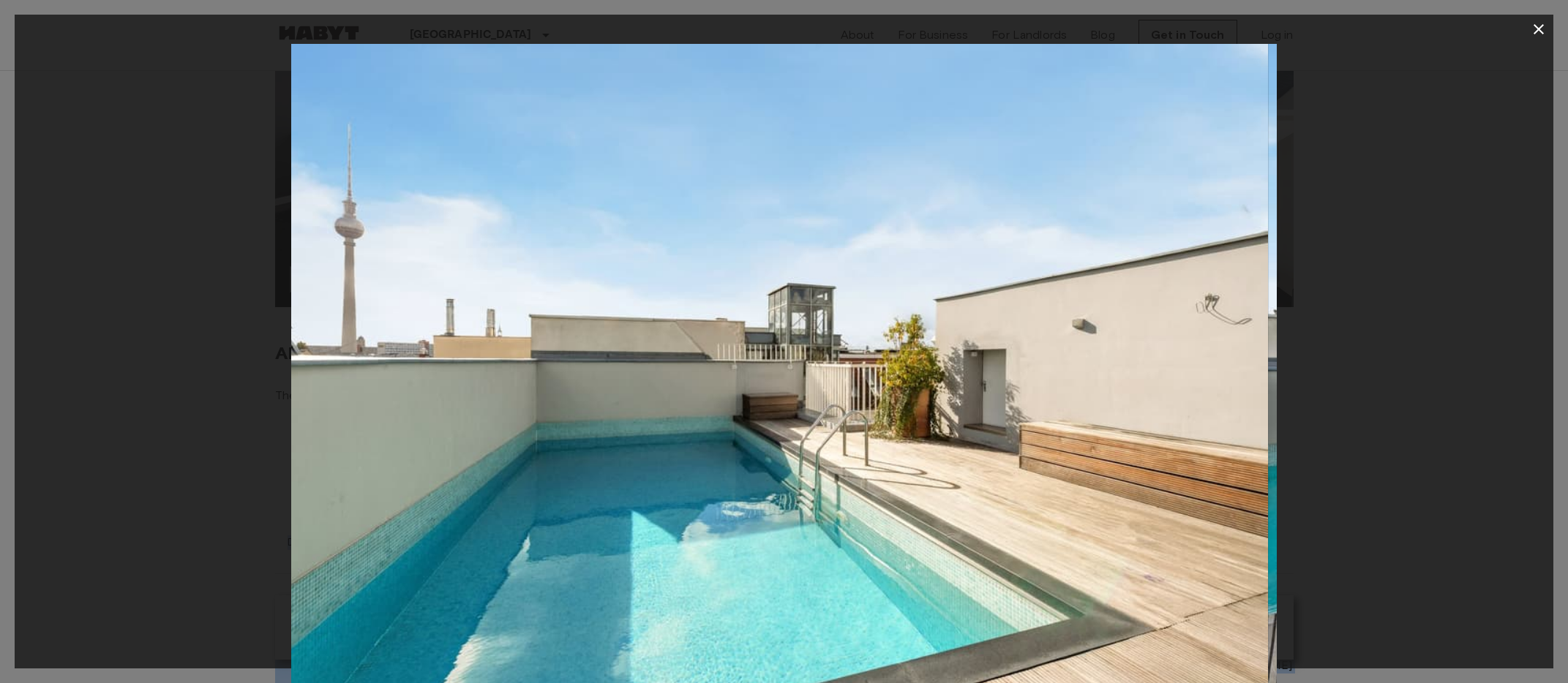
drag, startPoint x: 399, startPoint y: 423, endPoint x: -164, endPoint y: 520, distance: 571.3
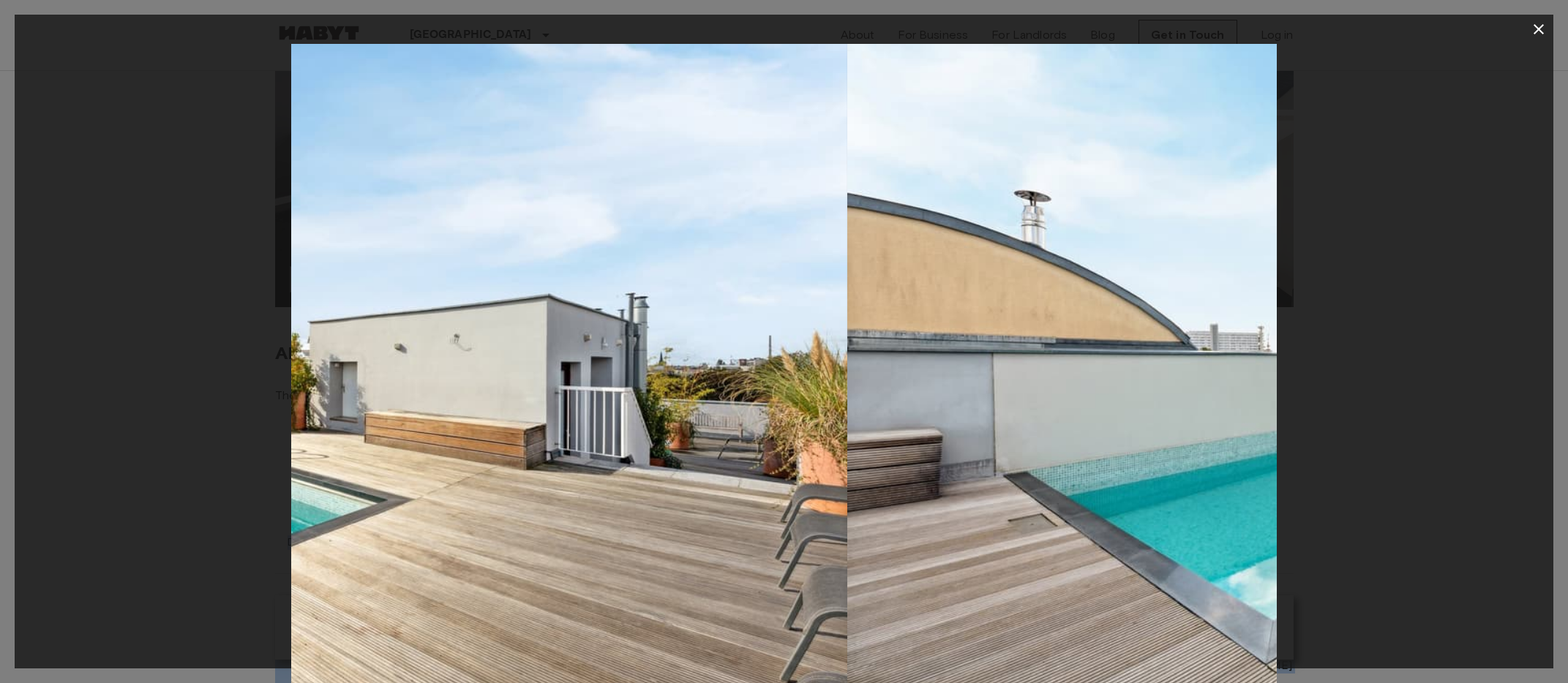
drag, startPoint x: 429, startPoint y: 443, endPoint x: -164, endPoint y: 564, distance: 605.2
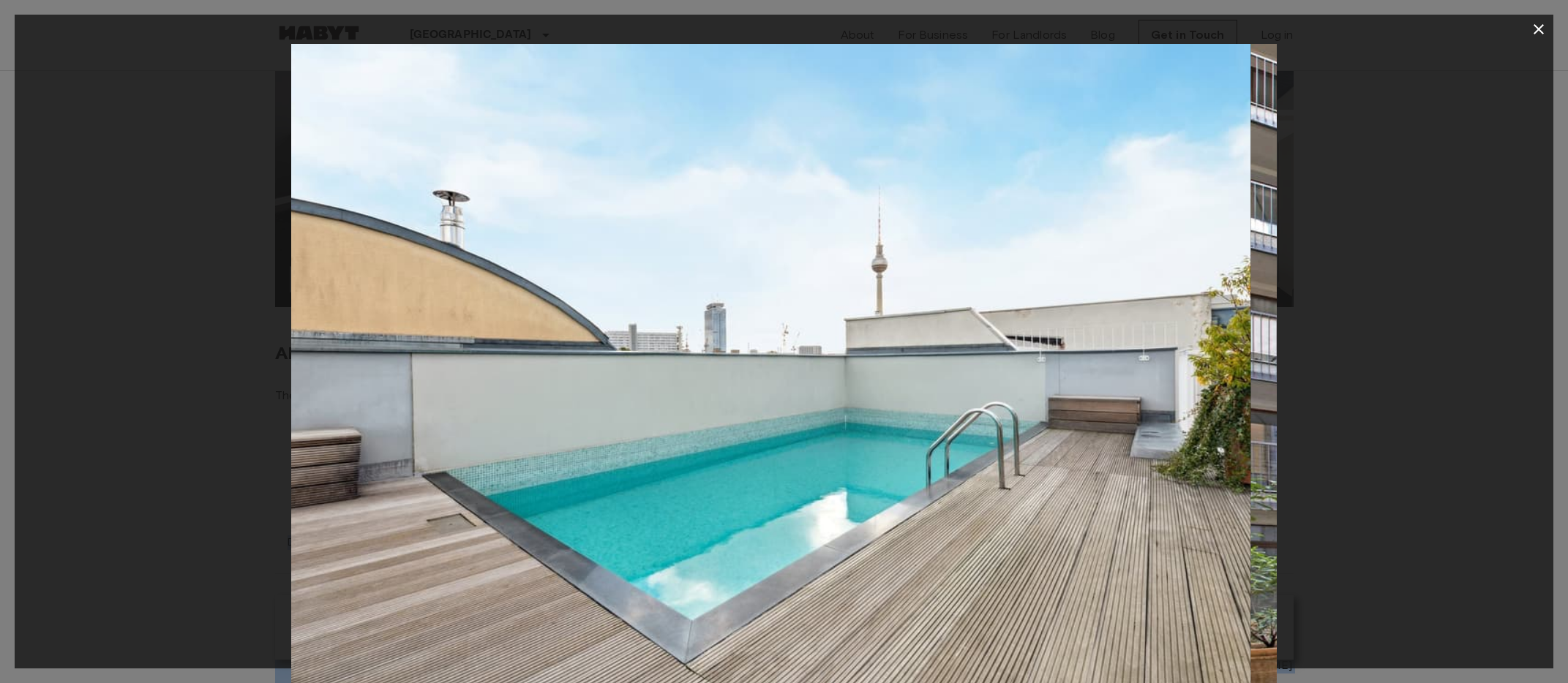
drag, startPoint x: 305, startPoint y: 521, endPoint x: -164, endPoint y: 612, distance: 477.7
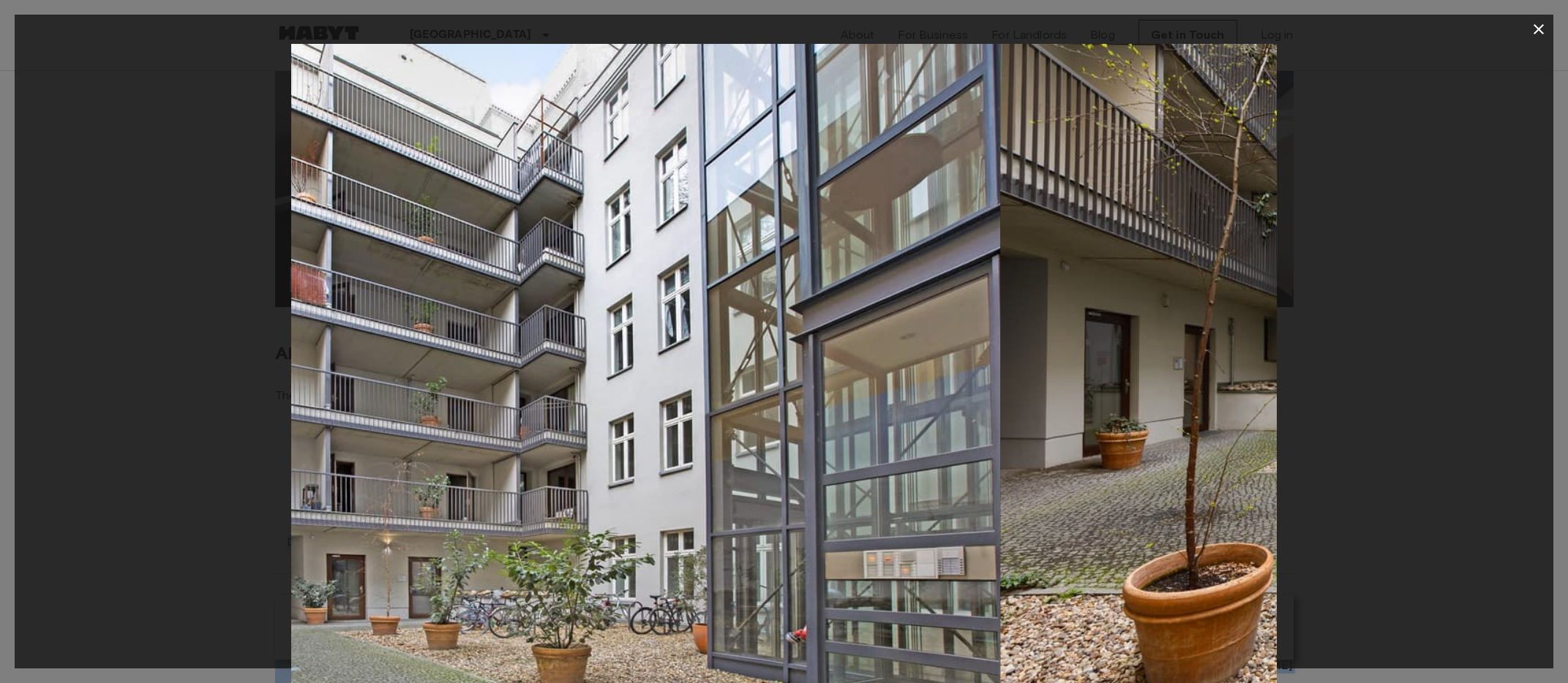
drag, startPoint x: 677, startPoint y: 473, endPoint x: 156, endPoint y: 536, distance: 524.8
click at [133, 537] on div at bounding box center [784, 371] width 1539 height 657
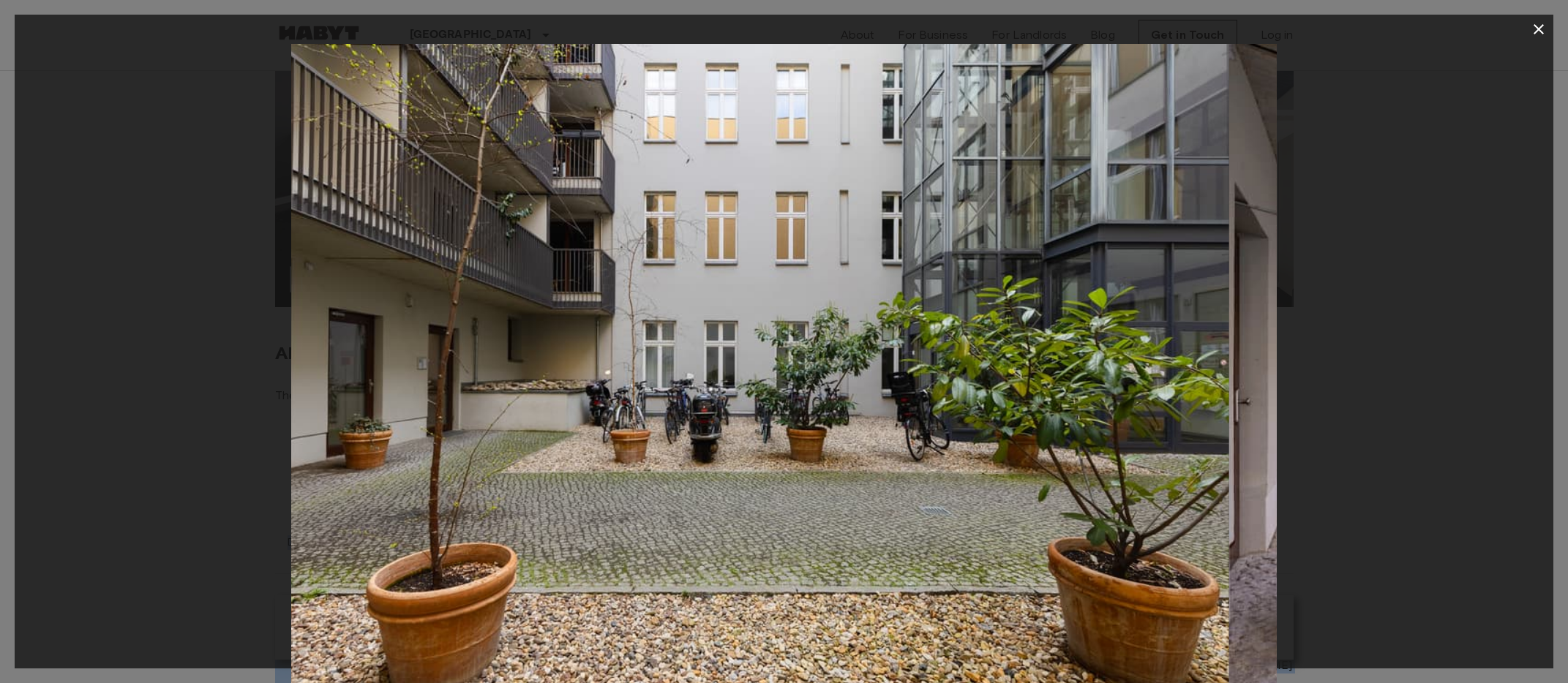
drag, startPoint x: 585, startPoint y: 483, endPoint x: -20, endPoint y: 569, distance: 611.1
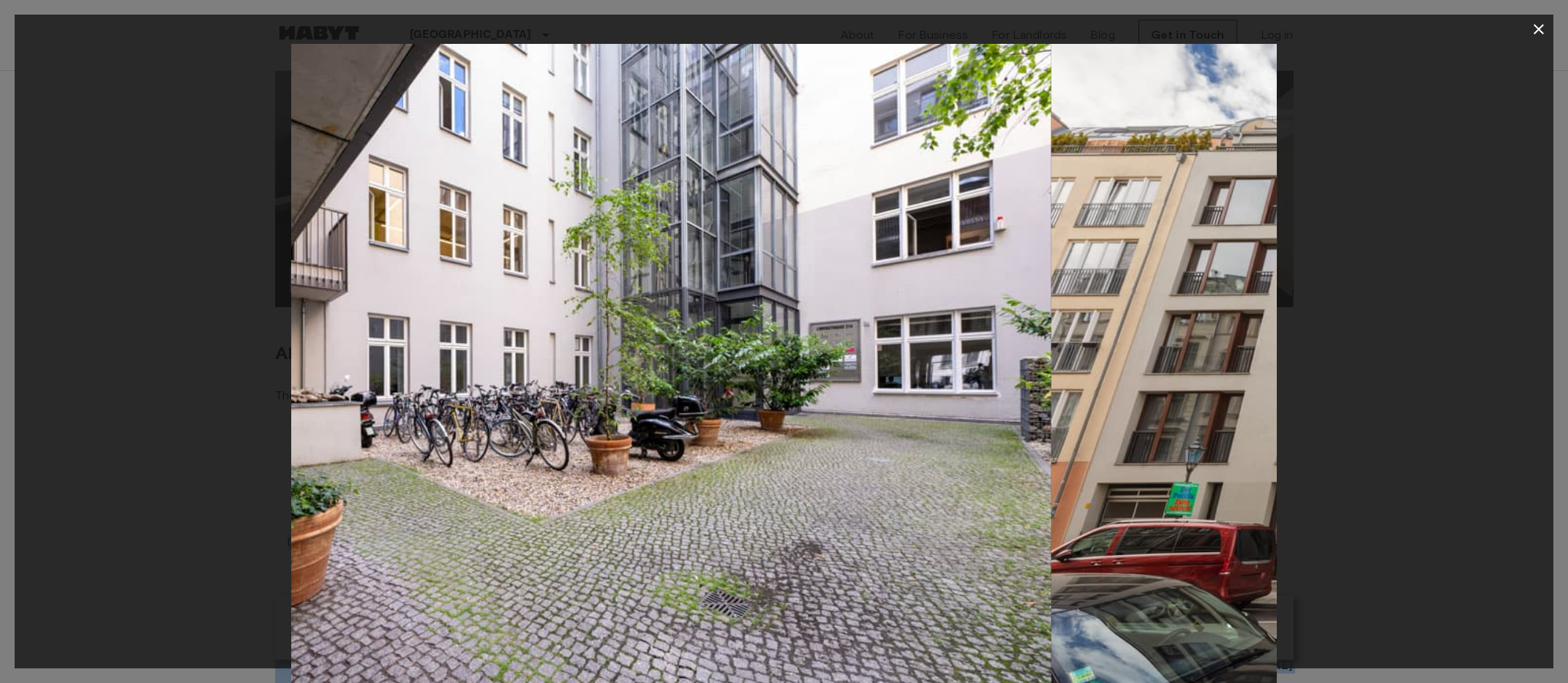
drag, startPoint x: 395, startPoint y: 498, endPoint x: -164, endPoint y: 601, distance: 568.4
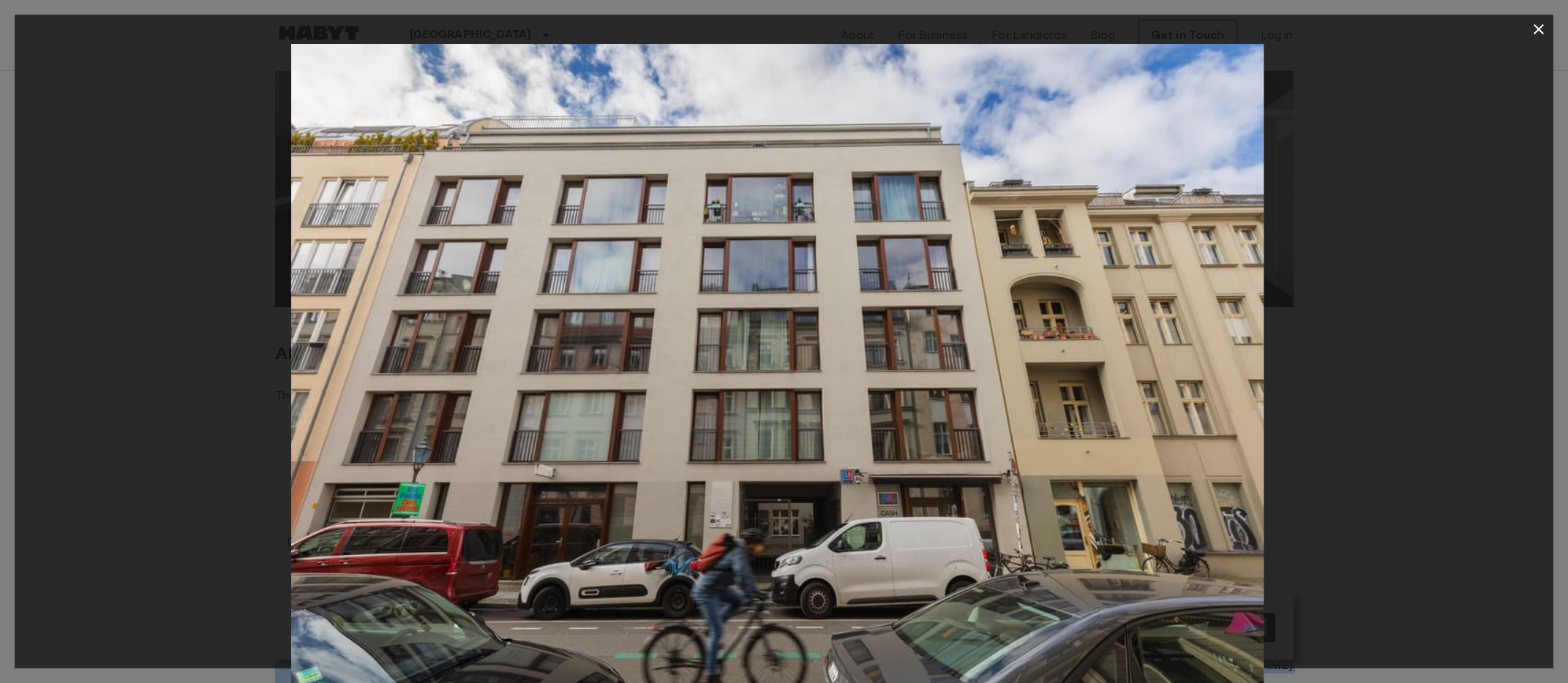
drag, startPoint x: 384, startPoint y: 500, endPoint x: 7, endPoint y: 543, distance: 379.4
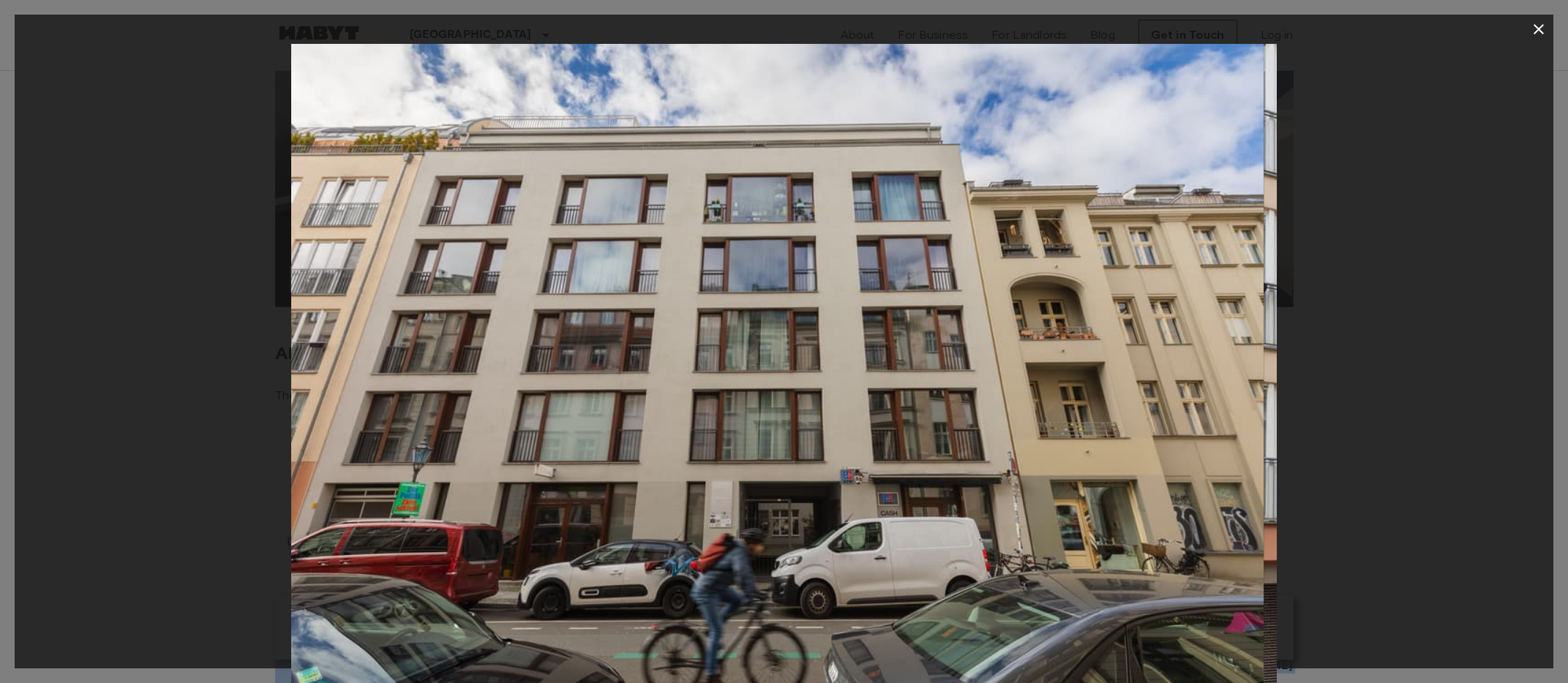
click at [7, 543] on div "22 / 24" at bounding box center [784, 342] width 1568 height 683
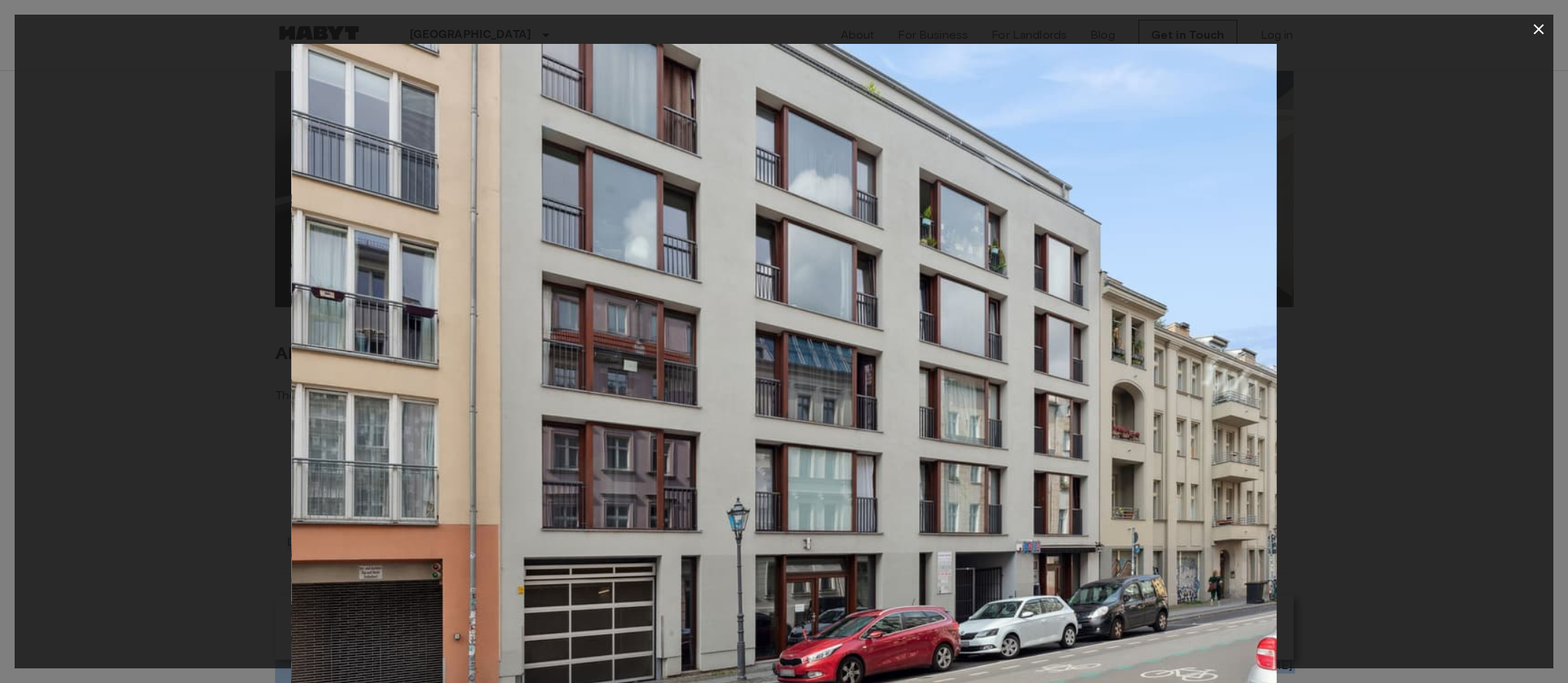
drag, startPoint x: 288, startPoint y: 500, endPoint x: -42, endPoint y: 543, distance: 332.8
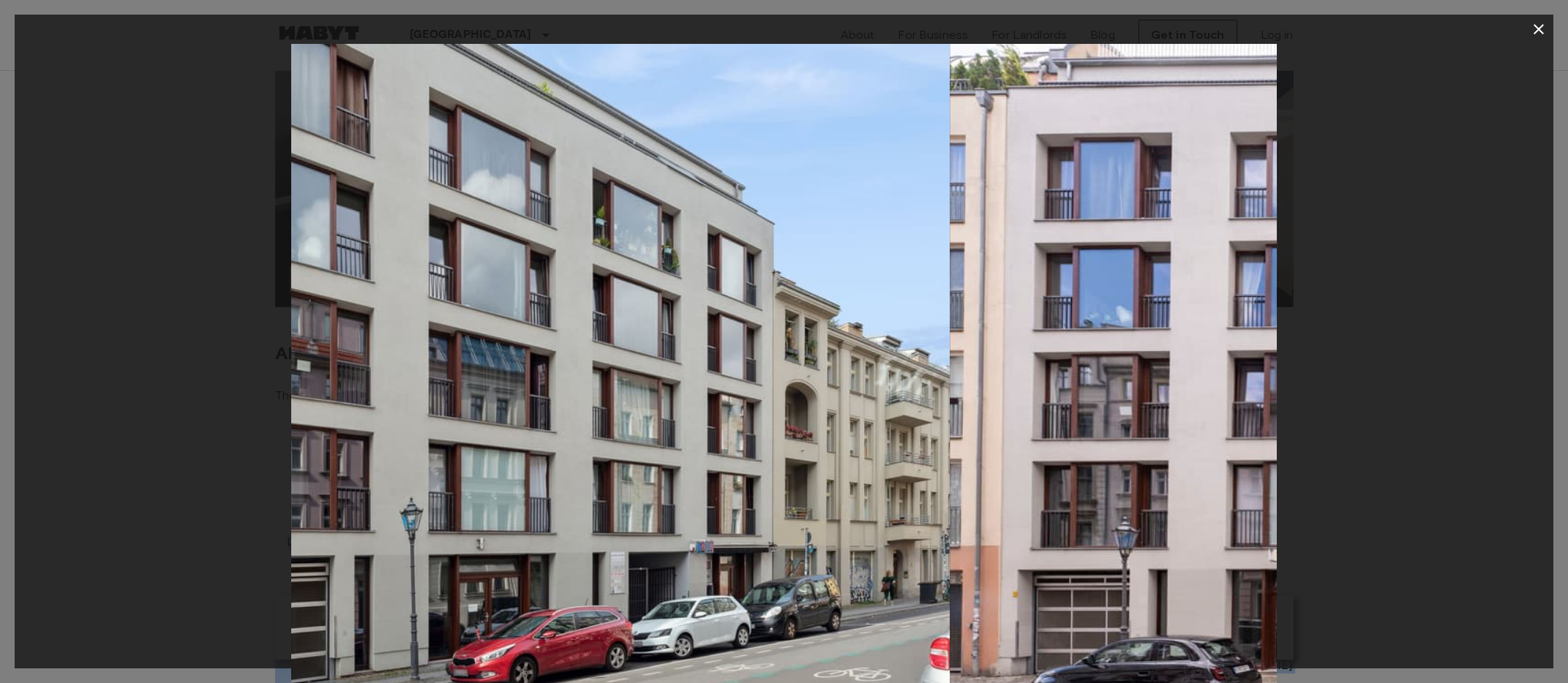
drag, startPoint x: 452, startPoint y: 458, endPoint x: -135, endPoint y: 577, distance: 598.9
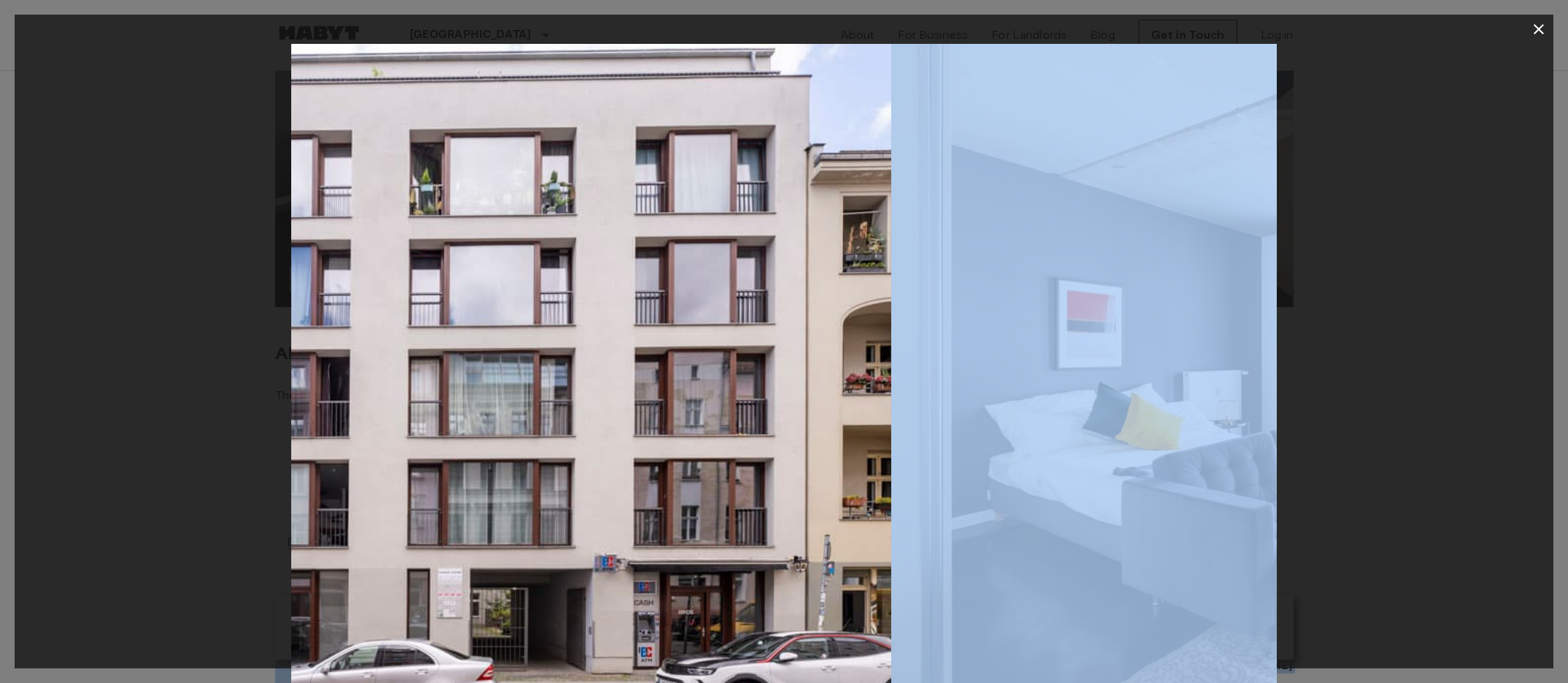
drag
click at [372, 482] on img at bounding box center [399, 371] width 985 height 657
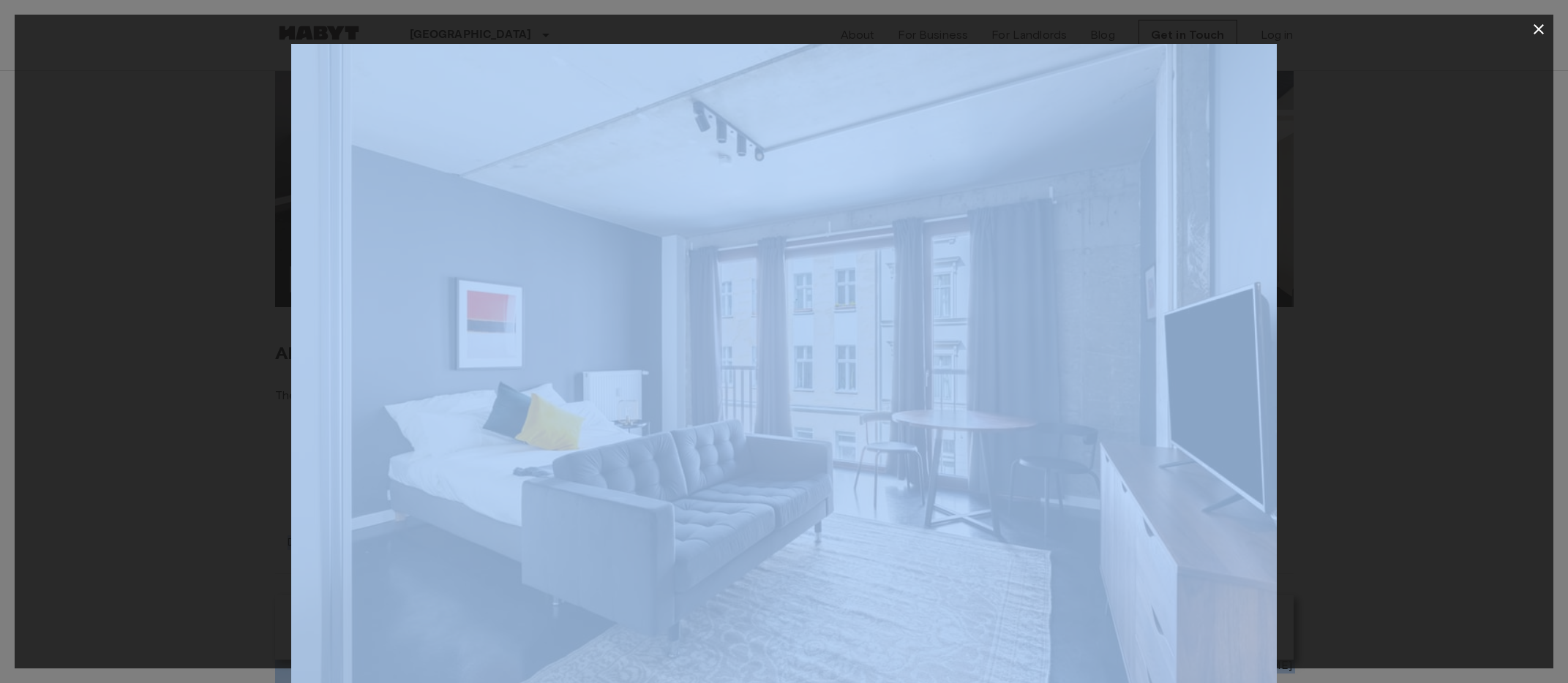
click at [1542, 25] on icon "button" at bounding box center [1538, 29] width 10 height 10
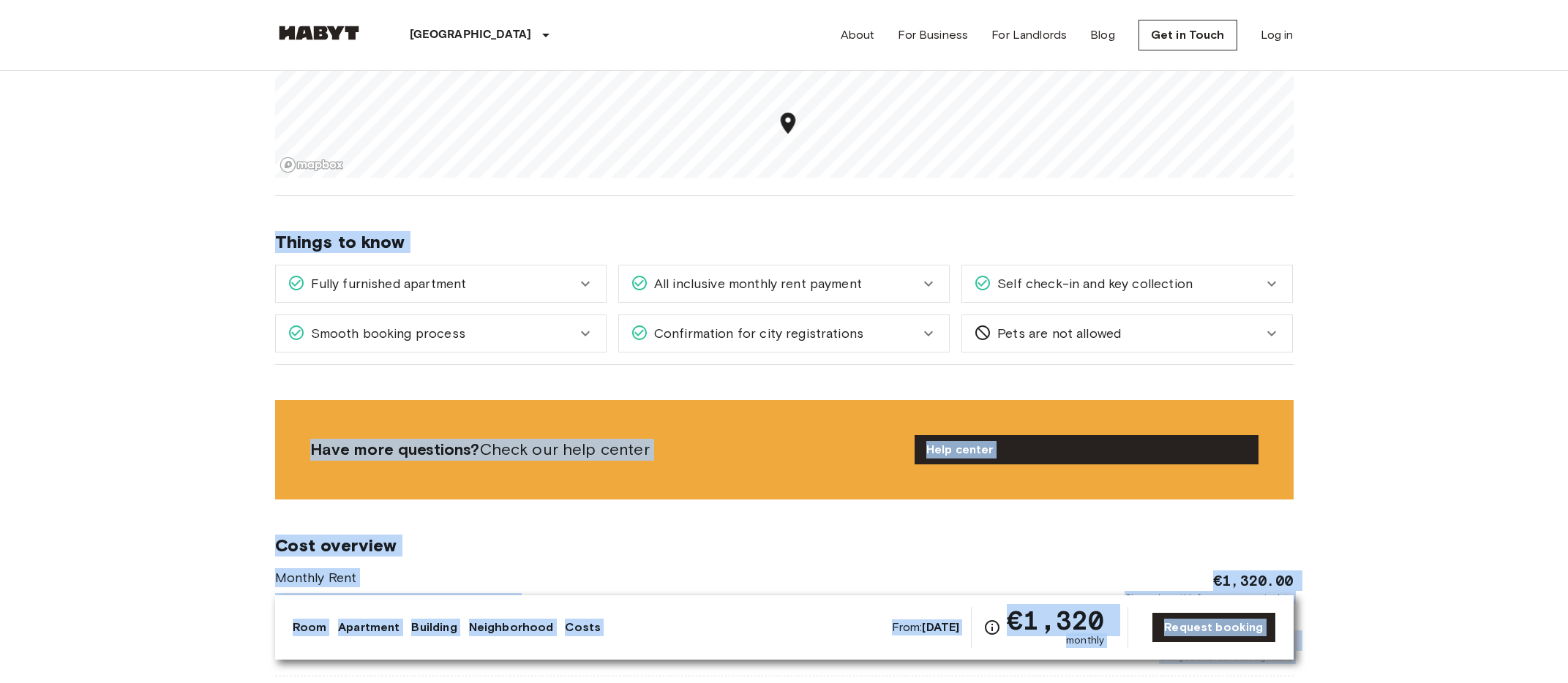
scroll to position [1391, 0]
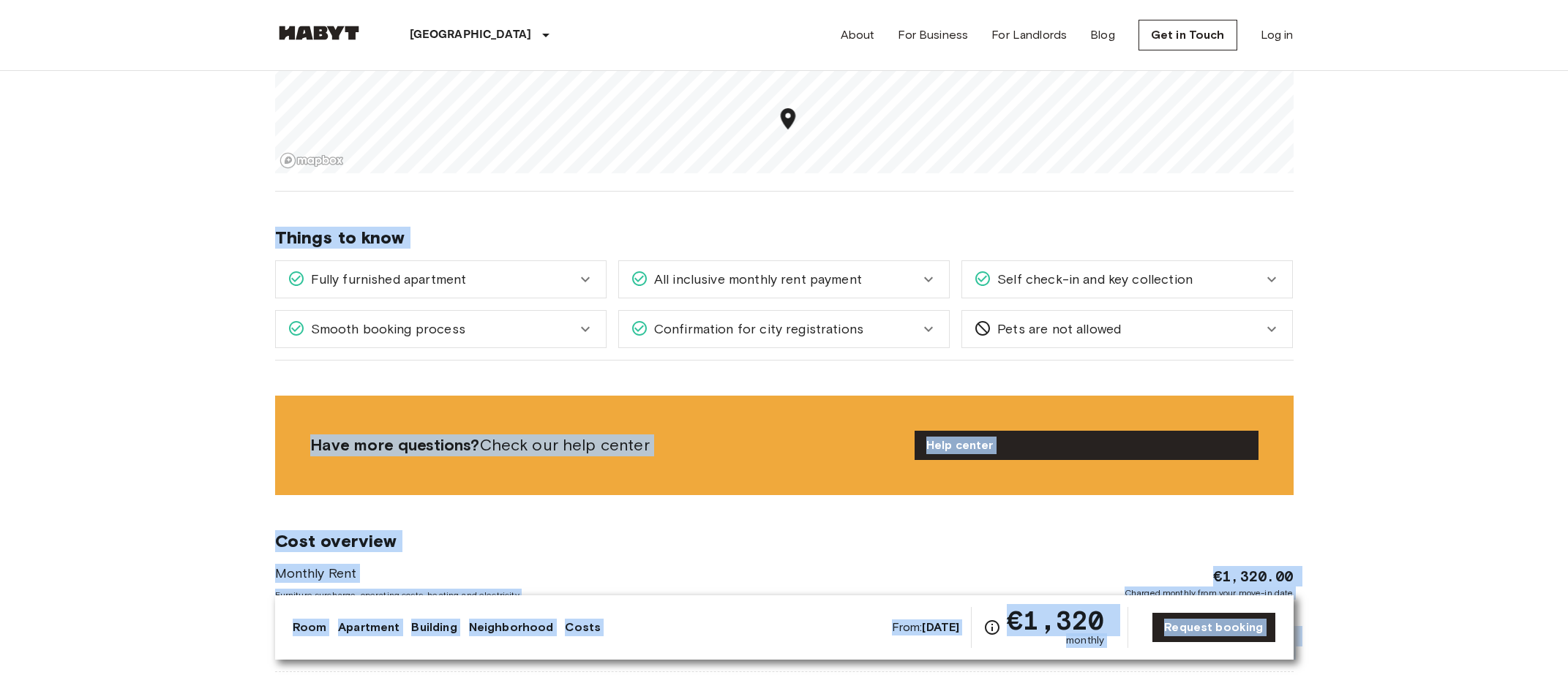
click at [924, 333] on icon at bounding box center [928, 329] width 17 height 17
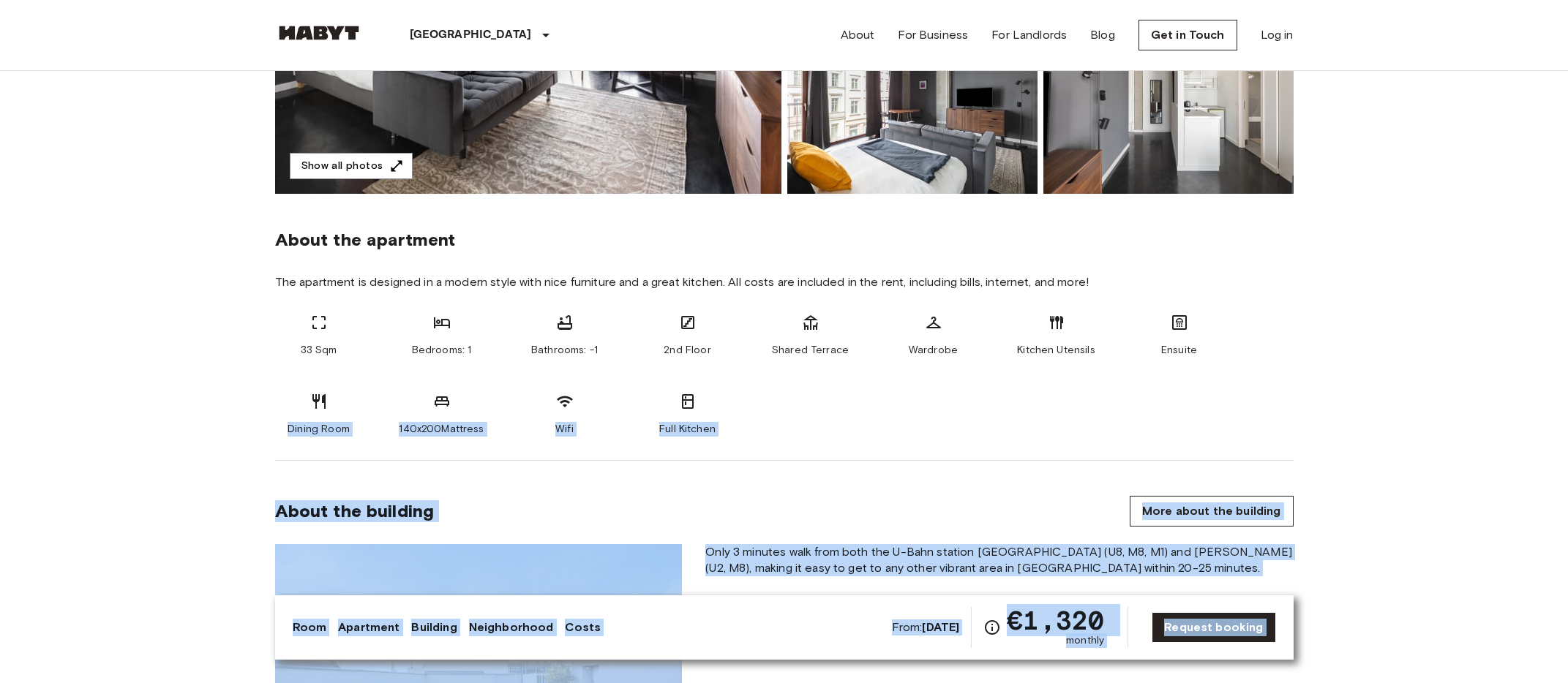
scroll to position [382, 0]
